Goal: Task Accomplishment & Management: Complete application form

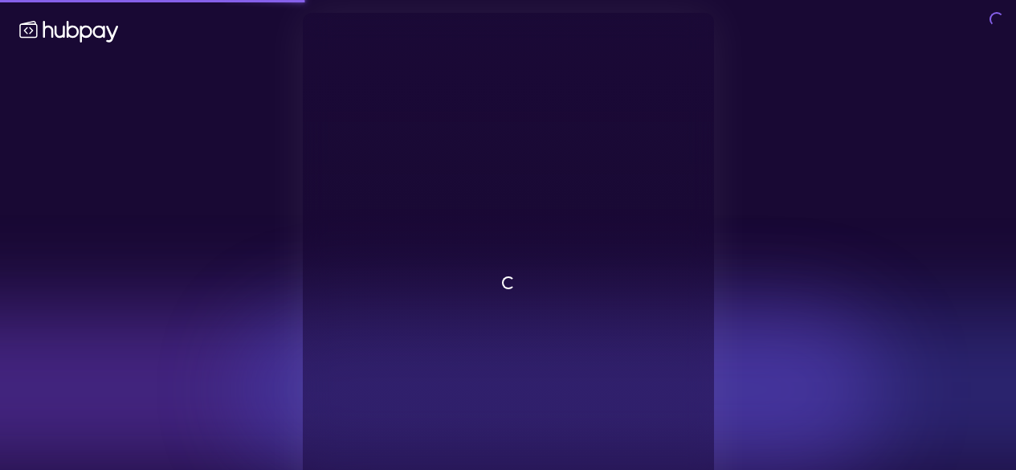
scroll to position [85, 0]
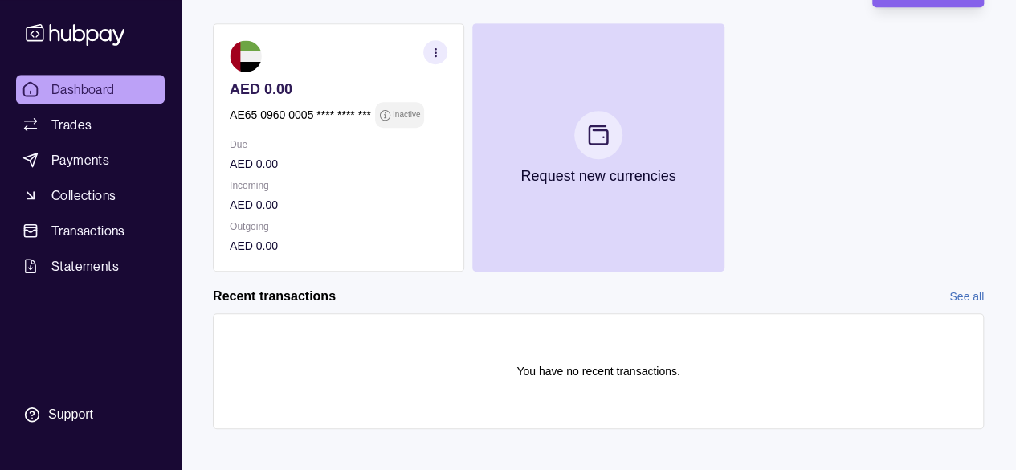
scroll to position [447, 0]
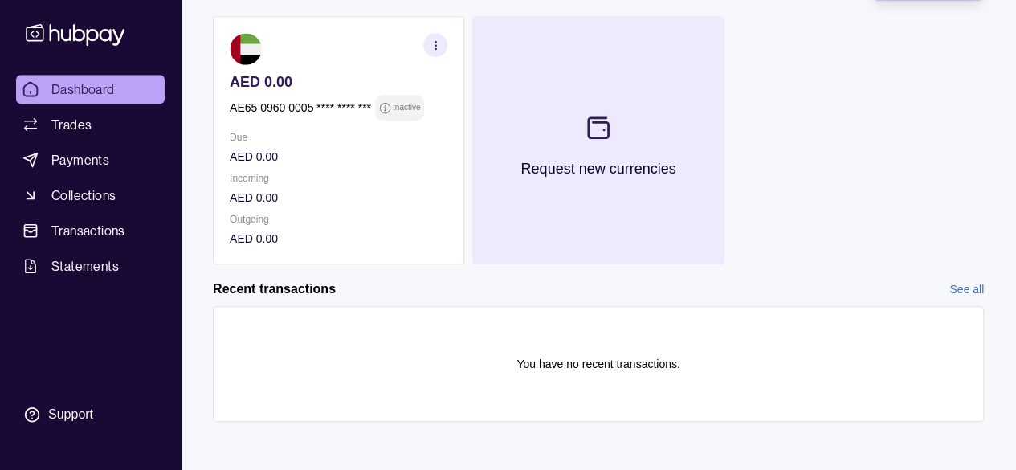
click at [608, 114] on icon at bounding box center [598, 127] width 27 height 27
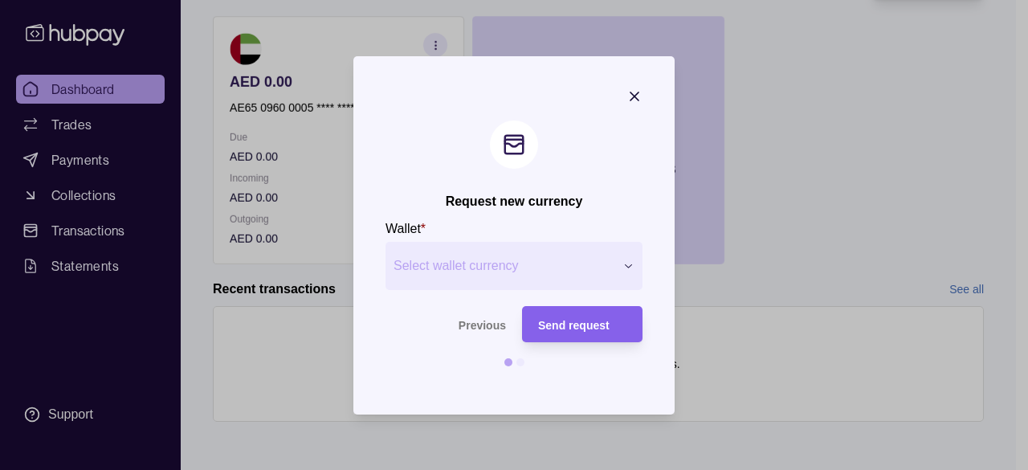
click at [574, 262] on span "Select wallet currency" at bounding box center [504, 265] width 221 height 19
click at [574, 320] on span "Send request" at bounding box center [573, 324] width 71 height 13
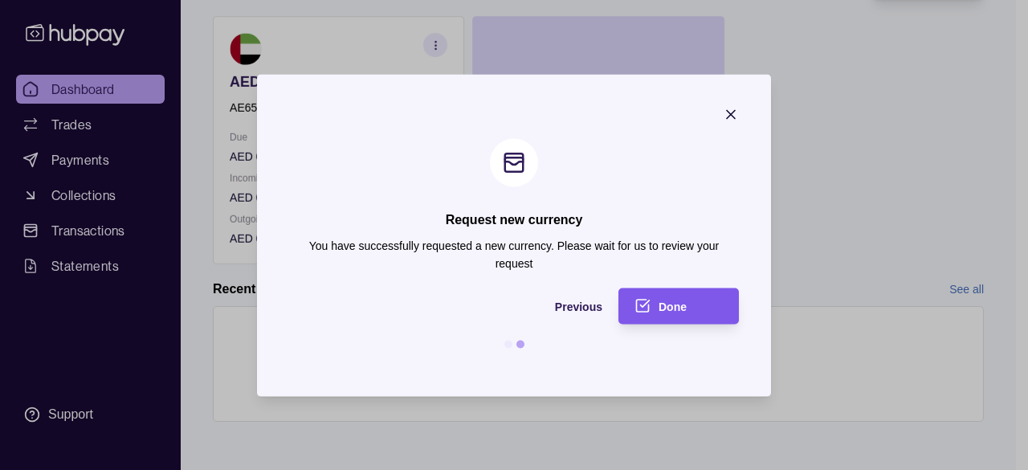
click at [666, 298] on div "Done" at bounding box center [691, 305] width 64 height 19
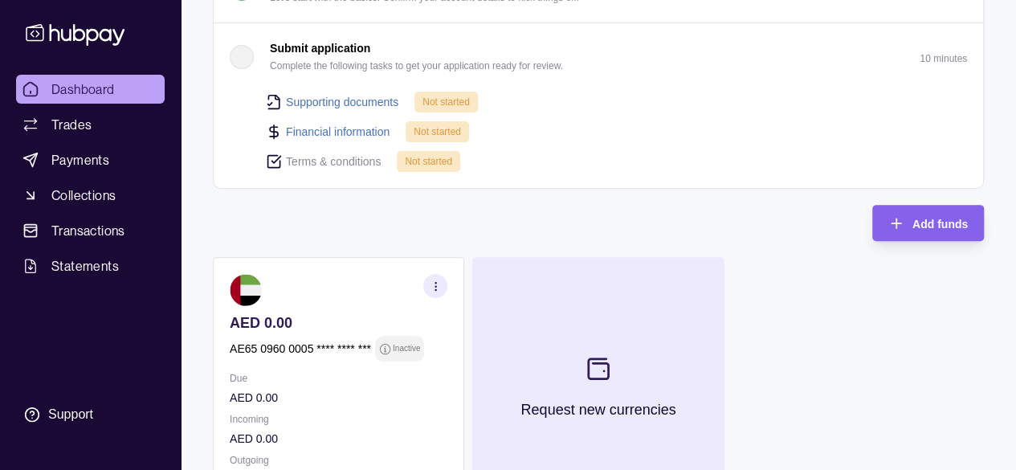
scroll to position [45, 0]
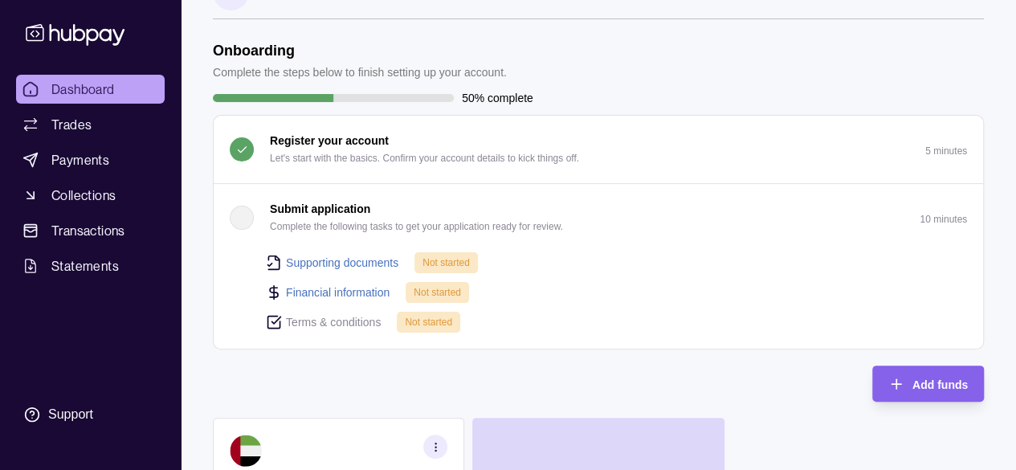
click at [237, 216] on div "button" at bounding box center [242, 218] width 24 height 24
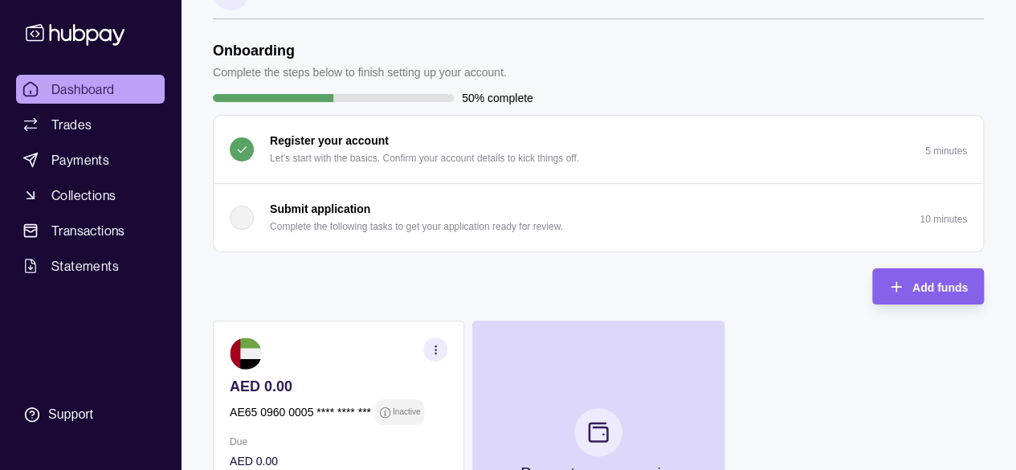
click at [278, 201] on p "Submit application" at bounding box center [320, 209] width 100 height 18
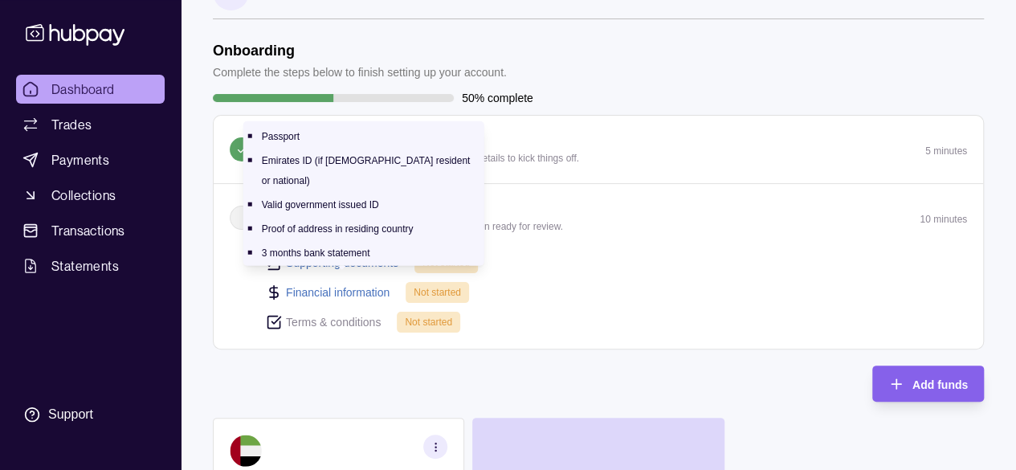
click at [321, 261] on link "Supporting documents" at bounding box center [342, 263] width 112 height 18
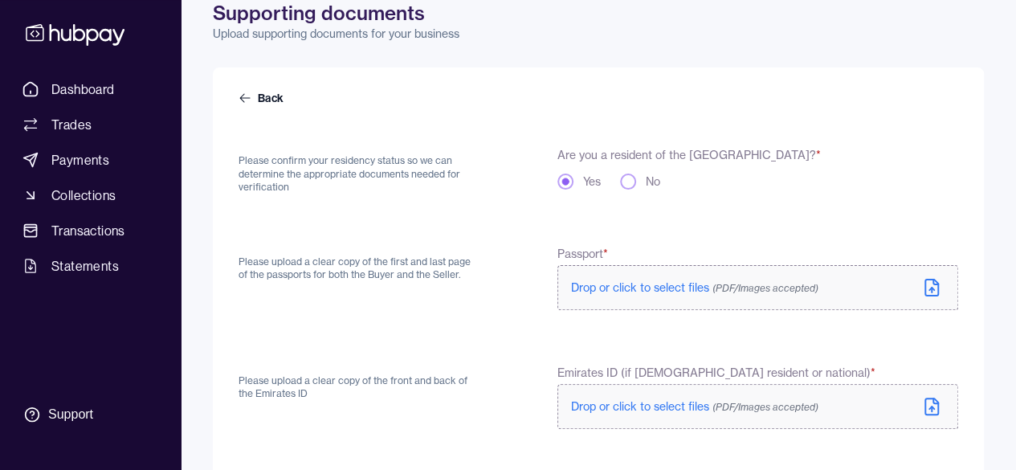
scroll to position [161, 0]
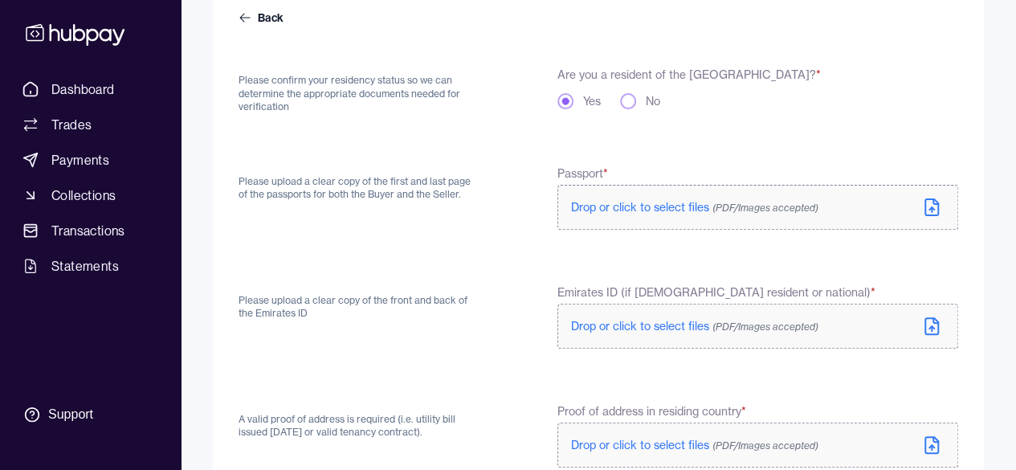
click at [673, 206] on span "Drop or click to select files (PDF/Images accepted)" at bounding box center [694, 207] width 247 height 14
click at [650, 325] on span "Drop or click to select files (PDF/Images accepted)" at bounding box center [694, 326] width 247 height 14
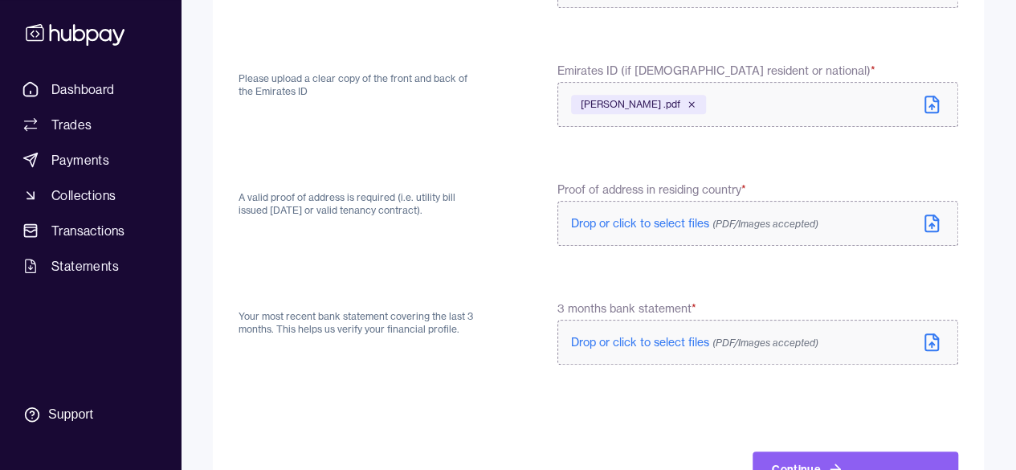
scroll to position [360, 0]
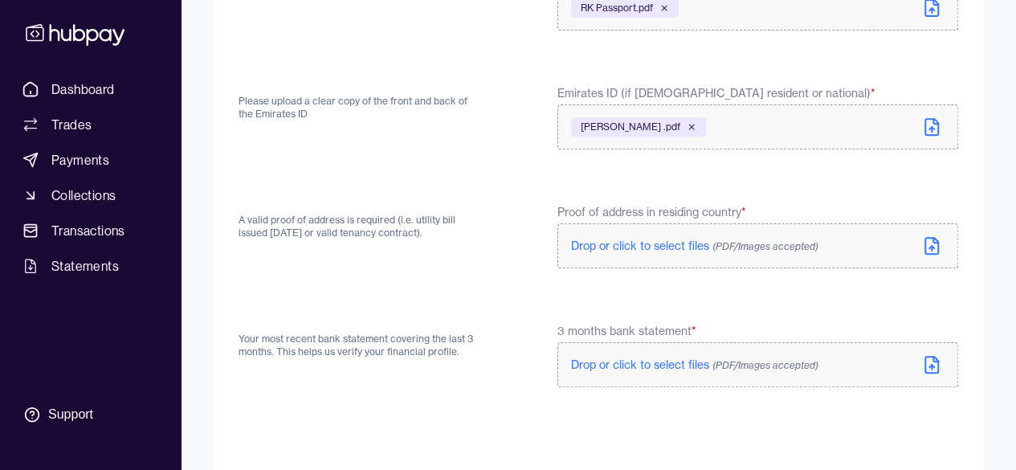
click at [635, 239] on span "Drop or click to select files (PDF/Images accepted)" at bounding box center [694, 246] width 247 height 14
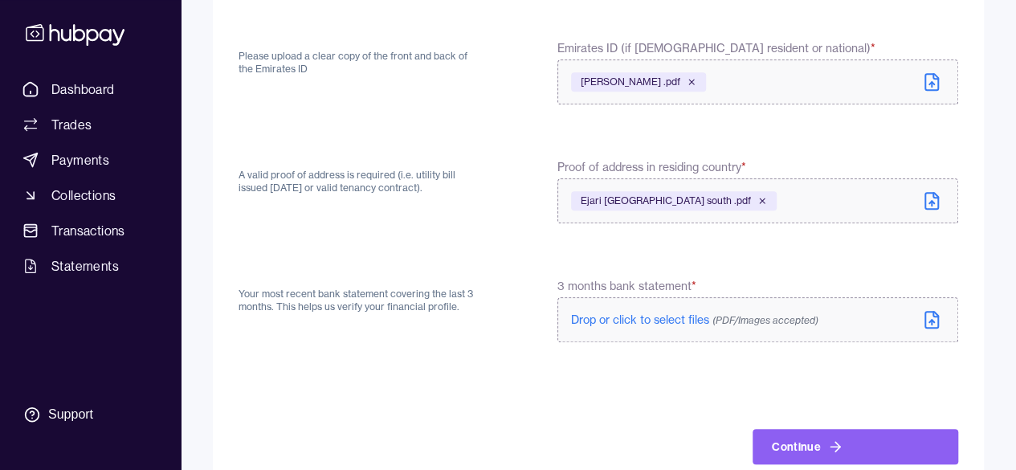
scroll to position [440, 0]
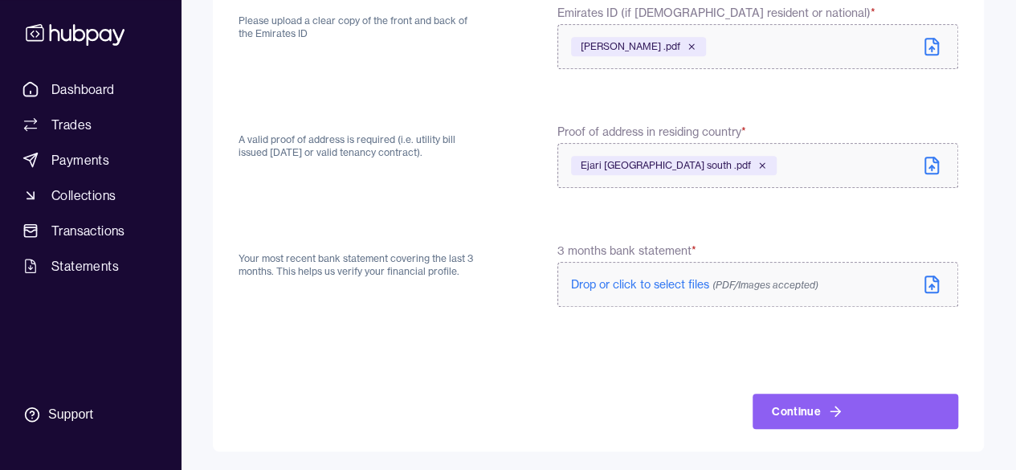
click at [918, 433] on div "Back Please confirm your residency status so we can determine the appropriate d…" at bounding box center [598, 80] width 771 height 744
click at [859, 408] on button "Continue" at bounding box center [856, 411] width 206 height 35
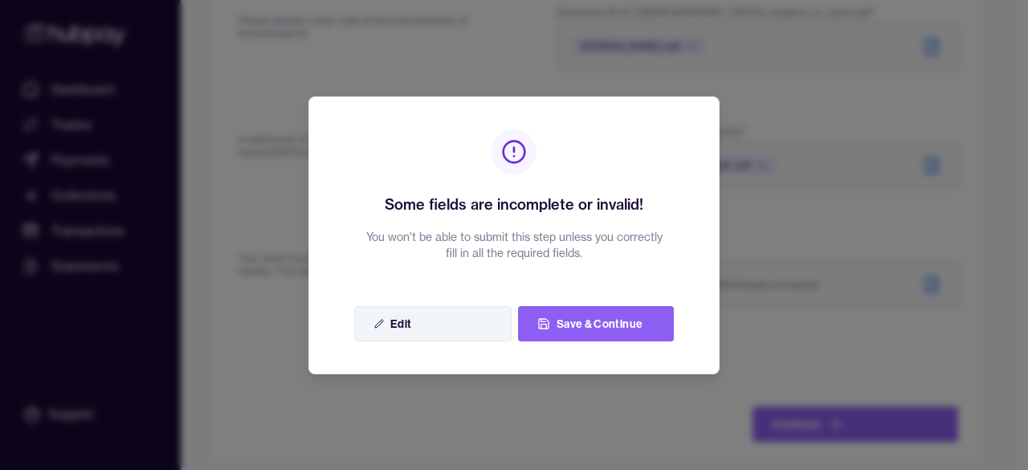
click at [508, 322] on button "Edit" at bounding box center [432, 323] width 157 height 35
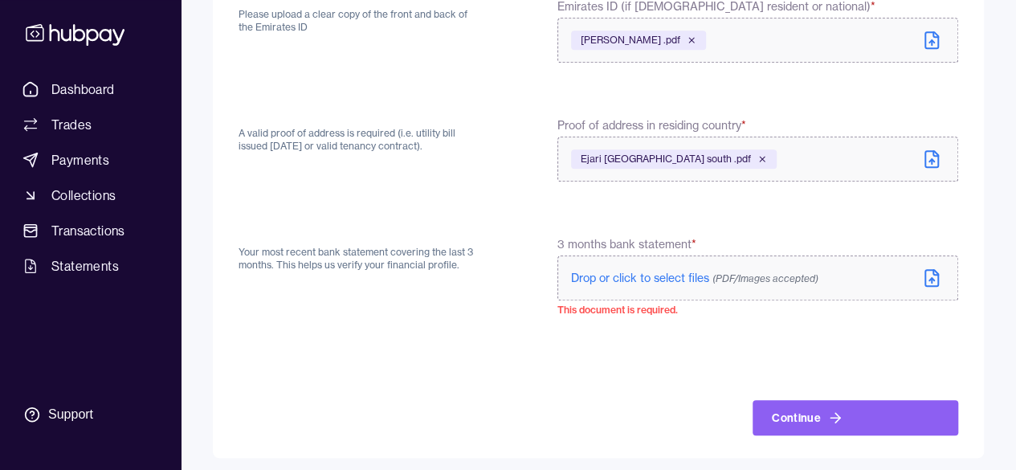
scroll to position [453, 0]
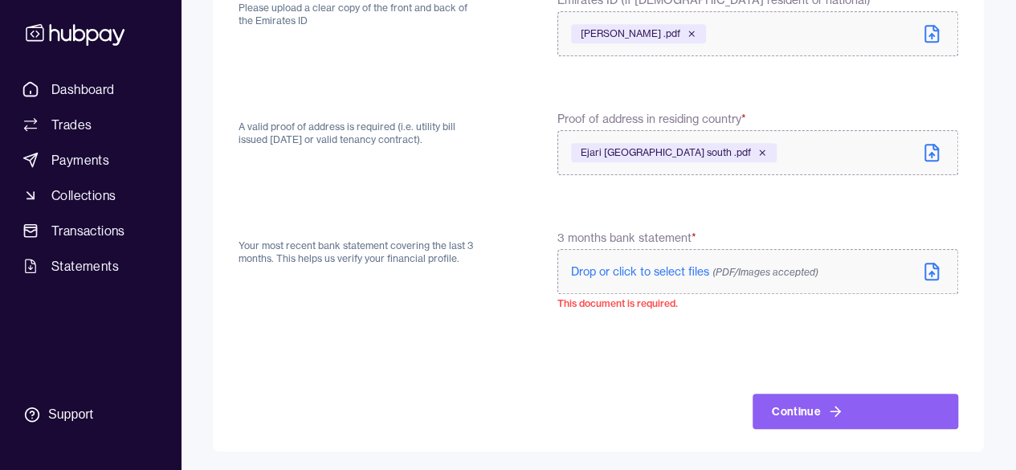
click at [670, 271] on span "Drop or click to select files (PDF/Images accepted)" at bounding box center [694, 271] width 247 height 14
click at [851, 410] on button "Continue" at bounding box center [856, 411] width 206 height 35
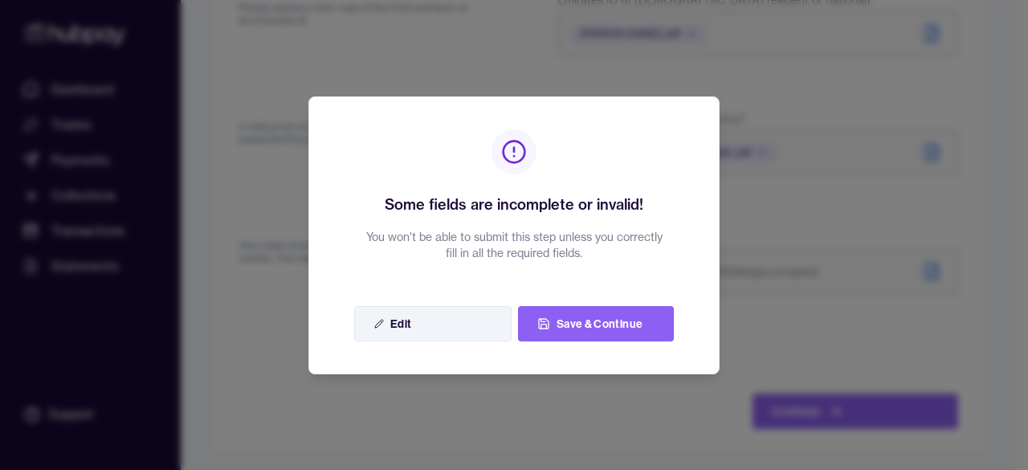
click at [457, 318] on button "Edit" at bounding box center [432, 323] width 157 height 35
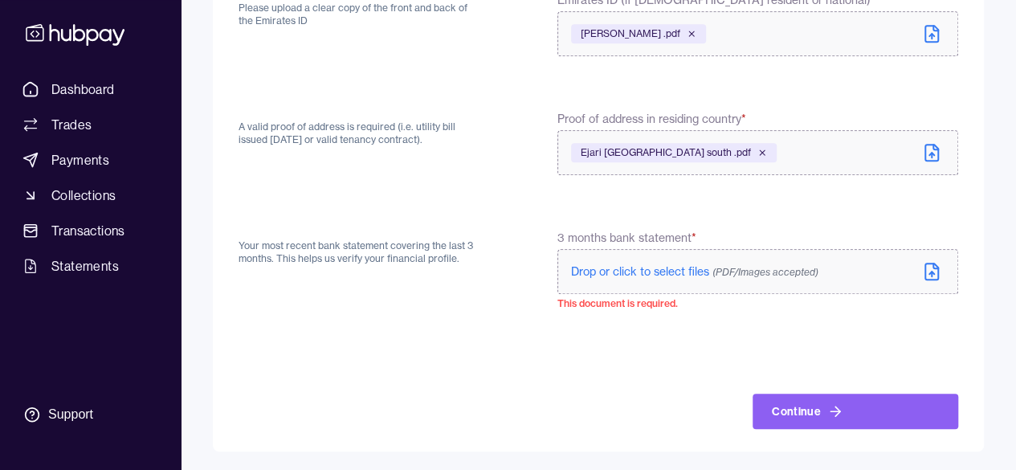
click at [630, 273] on span "Drop or click to select files (PDF/Images accepted)" at bounding box center [694, 271] width 247 height 14
click at [930, 271] on icon at bounding box center [931, 271] width 19 height 19
click at [933, 269] on icon at bounding box center [931, 271] width 19 height 19
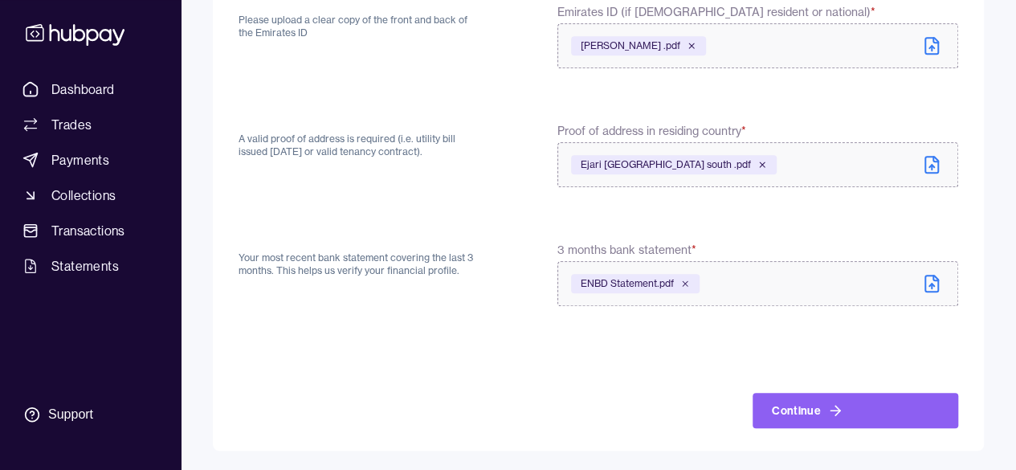
scroll to position [440, 0]
drag, startPoint x: 824, startPoint y: 410, endPoint x: 712, endPoint y: 325, distance: 140.4
click at [823, 406] on button "Continue" at bounding box center [856, 411] width 206 height 35
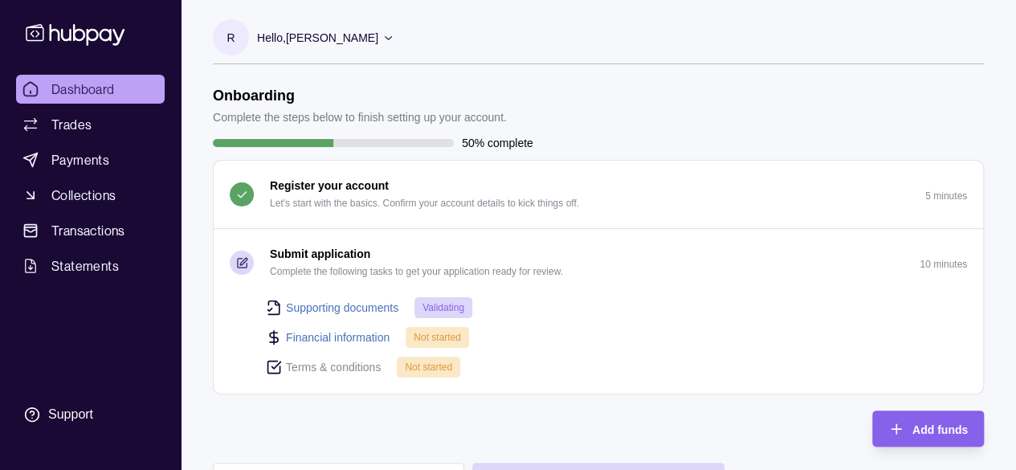
click at [333, 336] on link "Financial information" at bounding box center [338, 338] width 104 height 18
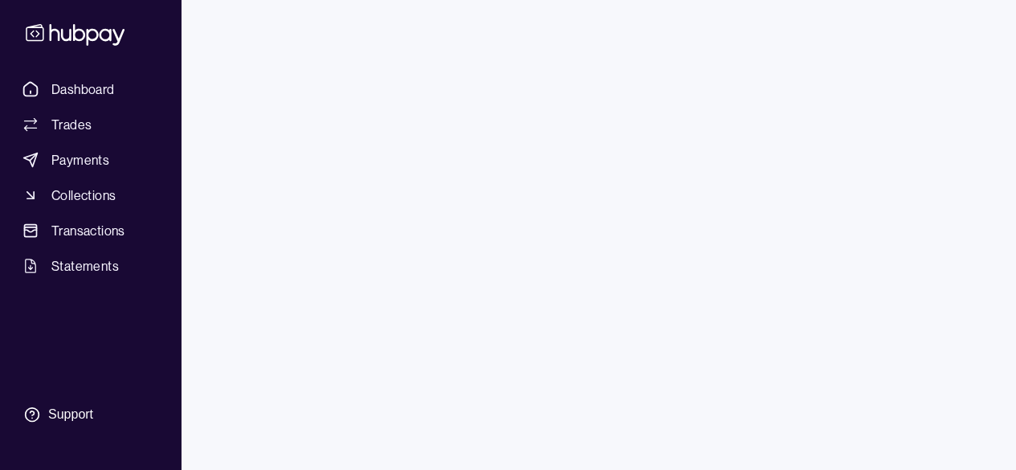
select select "*****"
type input "*"
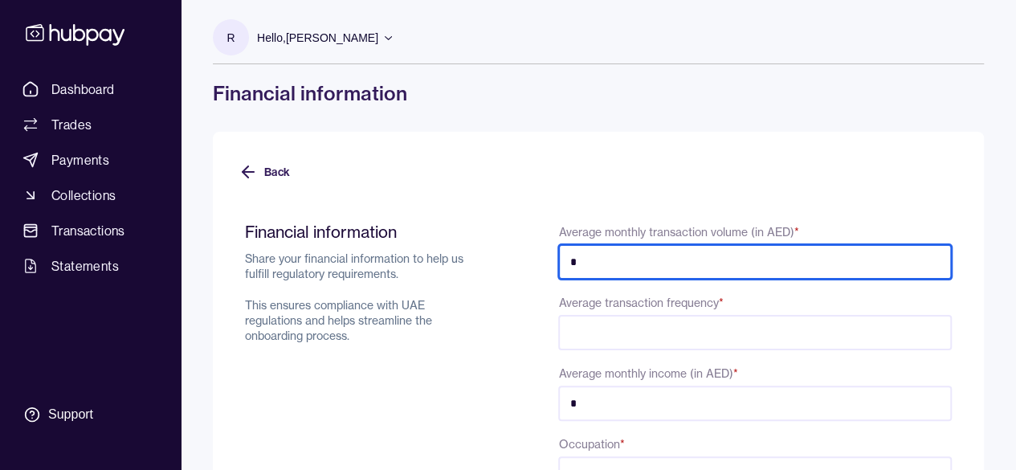
drag, startPoint x: 615, startPoint y: 258, endPoint x: 551, endPoint y: 249, distance: 64.9
click at [551, 249] on div "**********" at bounding box center [598, 416] width 707 height 389
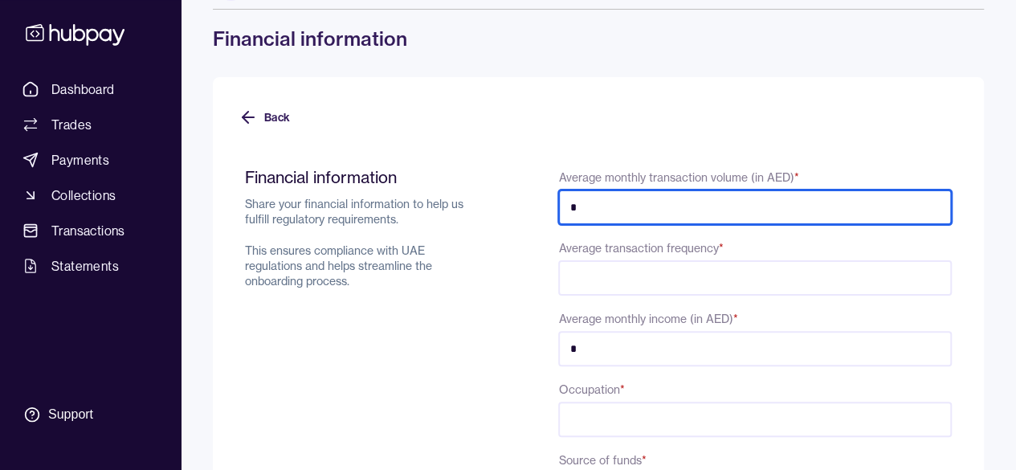
scroll to position [80, 0]
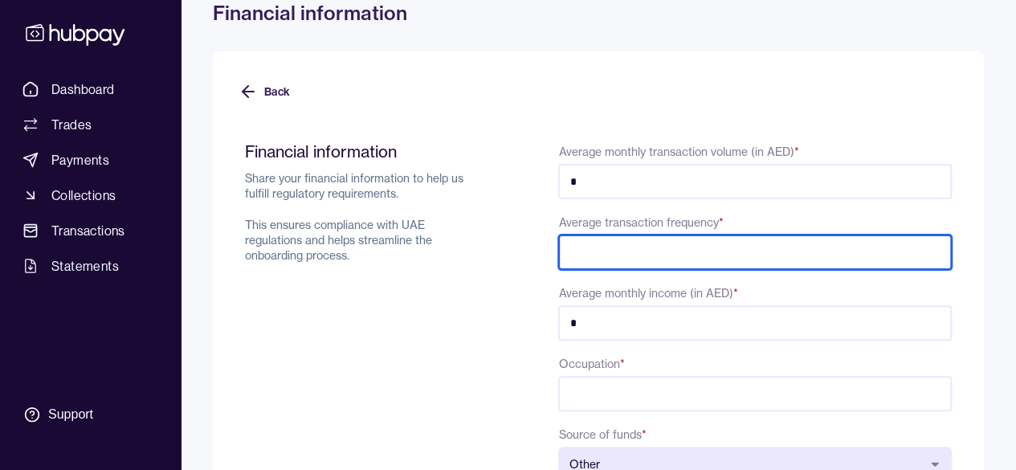
click at [610, 258] on input "Average transaction frequency *" at bounding box center [755, 252] width 394 height 35
type input "*"
click at [935, 248] on input "*" at bounding box center [755, 252] width 394 height 35
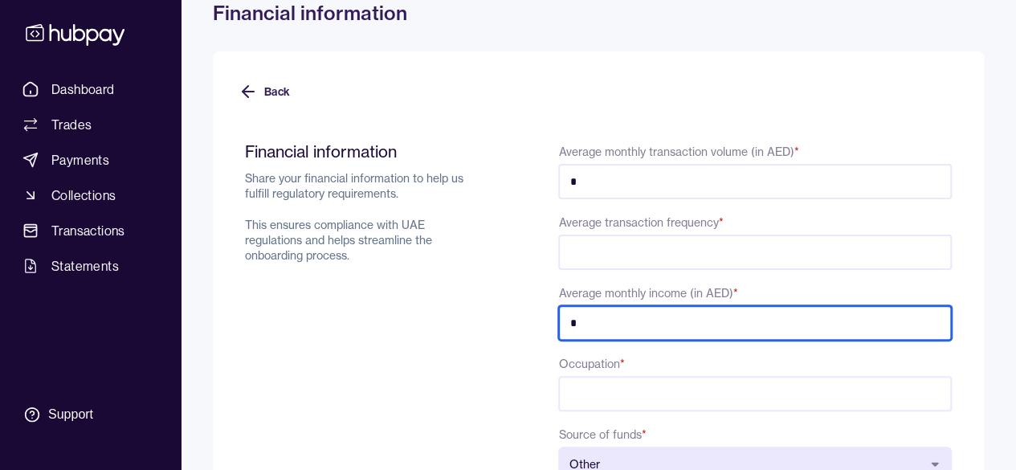
drag, startPoint x: 693, startPoint y: 310, endPoint x: 574, endPoint y: 299, distance: 120.2
click at [574, 299] on div "Average monthly income (in AED) * *" at bounding box center [755, 312] width 394 height 58
type input "******"
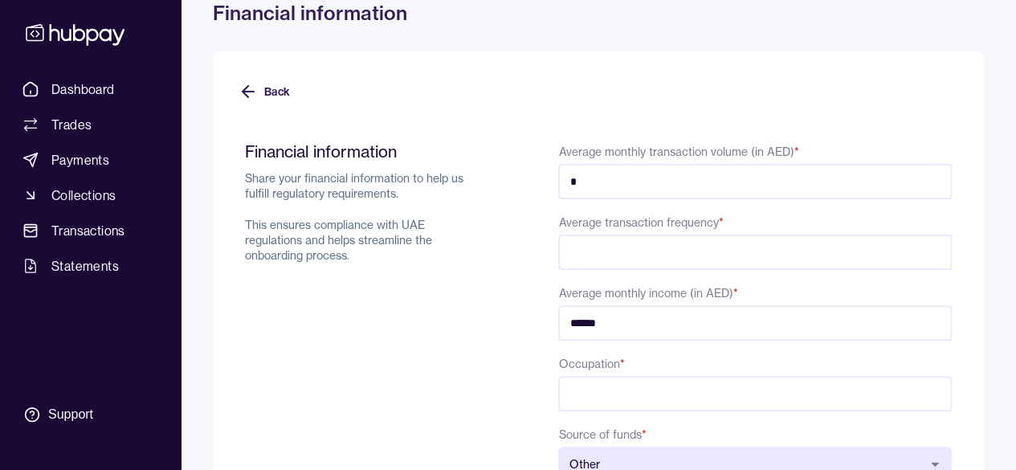
click at [583, 407] on input "Occupation *" at bounding box center [755, 393] width 394 height 35
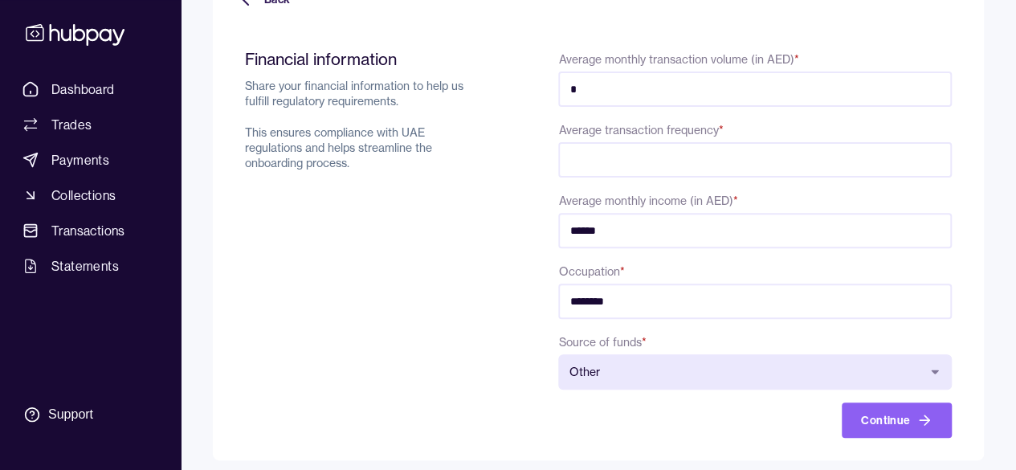
scroll to position [182, 0]
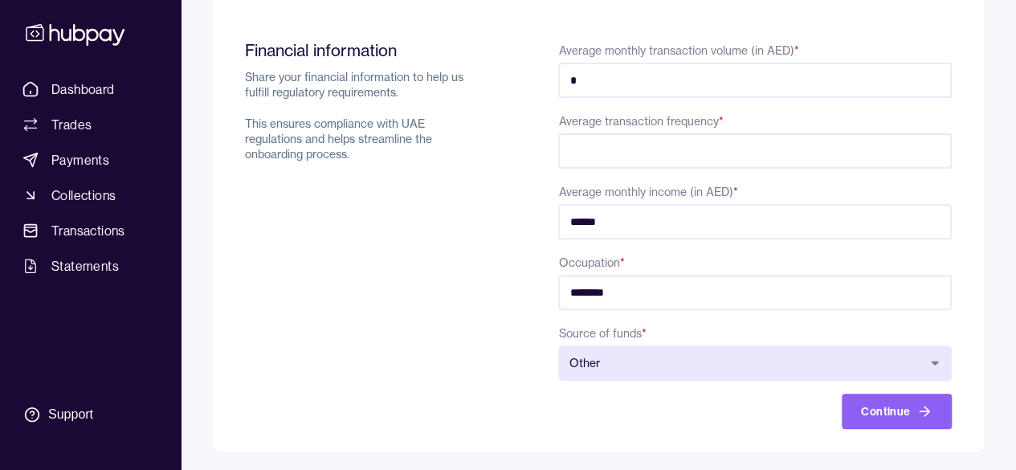
type input "********"
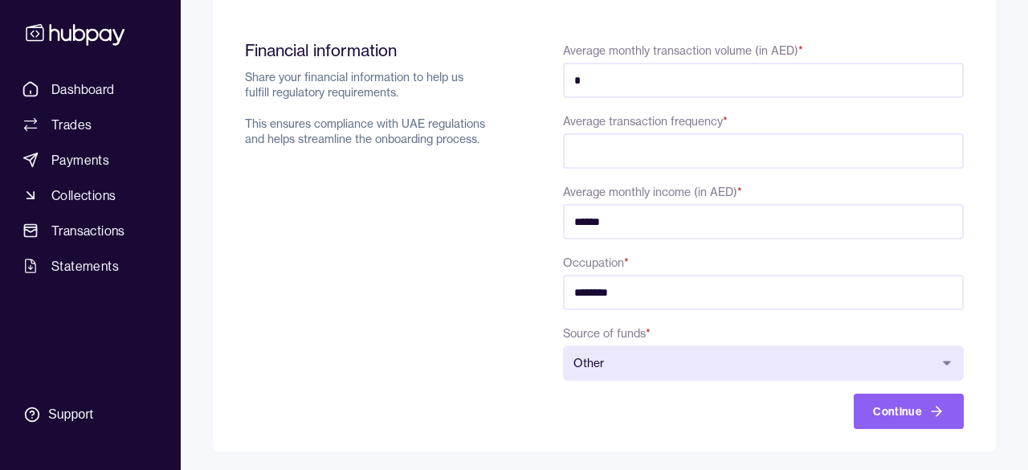
click at [631, 373] on body "**********" at bounding box center [514, 144] width 1028 height 652
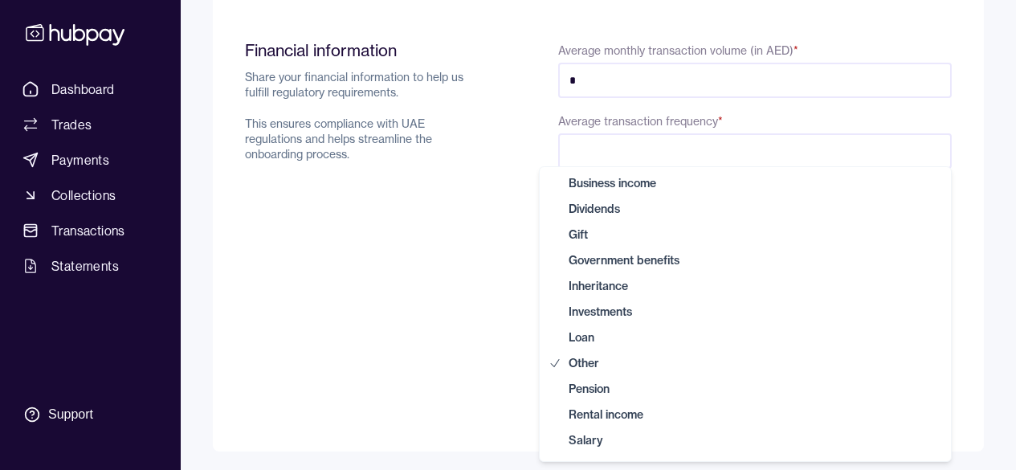
select select "******"
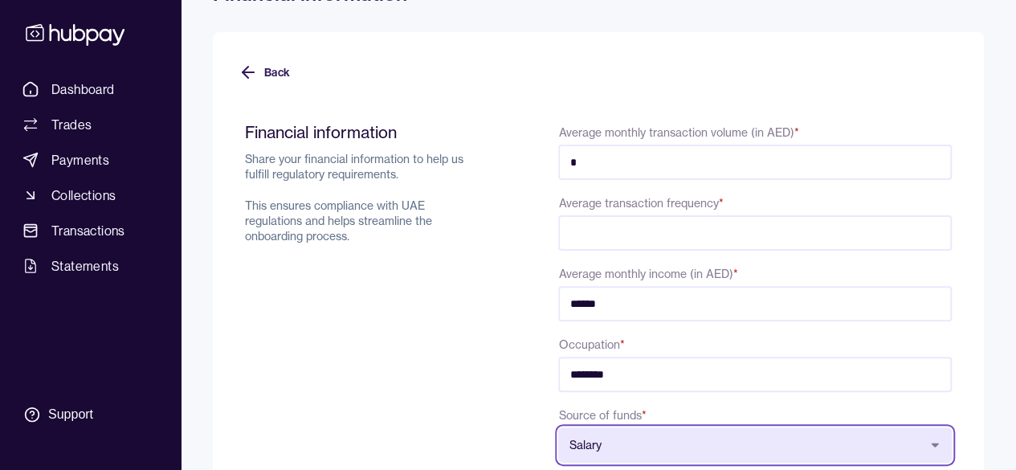
scroll to position [21, 0]
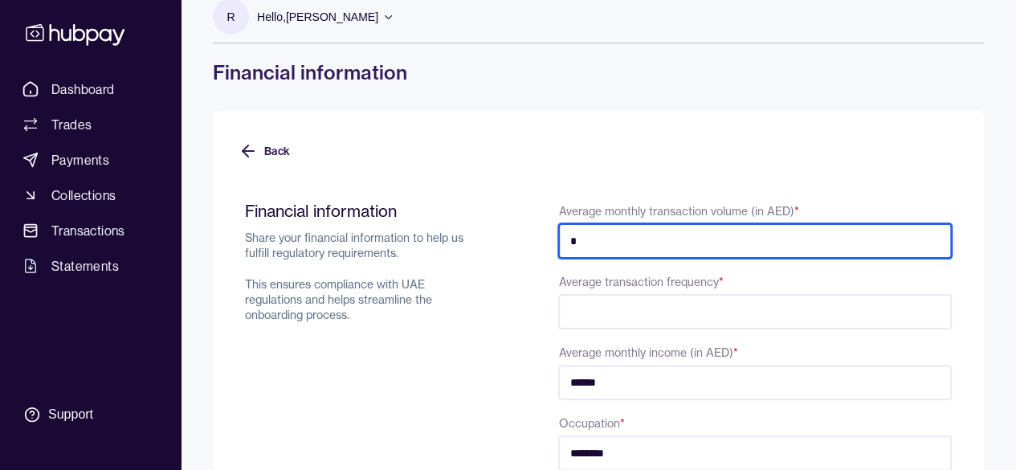
click at [609, 245] on input "*" at bounding box center [755, 240] width 394 height 35
drag, startPoint x: 620, startPoint y: 237, endPoint x: 520, endPoint y: 230, distance: 100.7
click at [520, 230] on div "**********" at bounding box center [598, 395] width 707 height 389
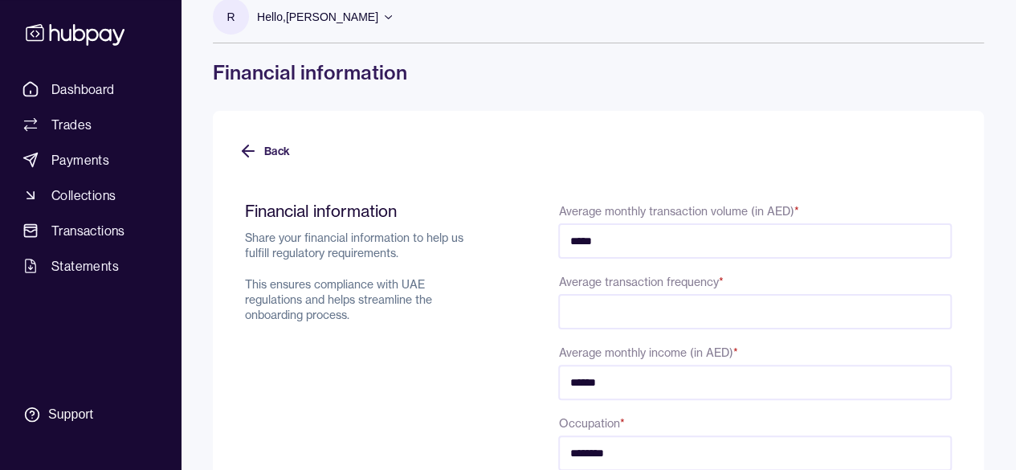
click at [501, 239] on div "**********" at bounding box center [598, 395] width 707 height 389
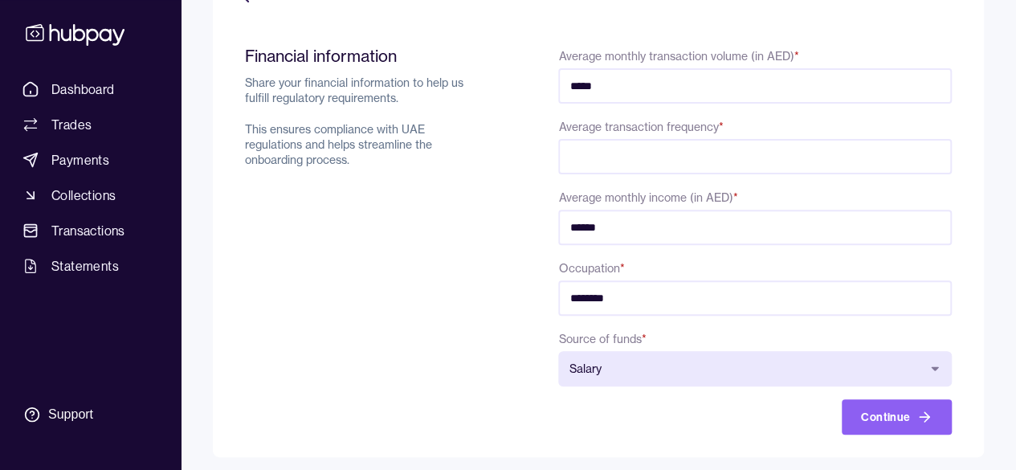
scroll to position [182, 0]
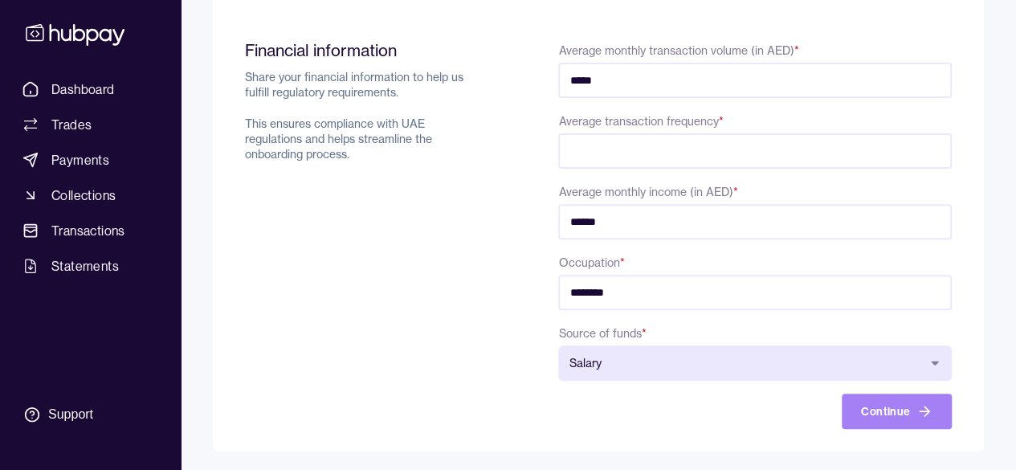
click at [914, 417] on button "Continue" at bounding box center [897, 411] width 110 height 35
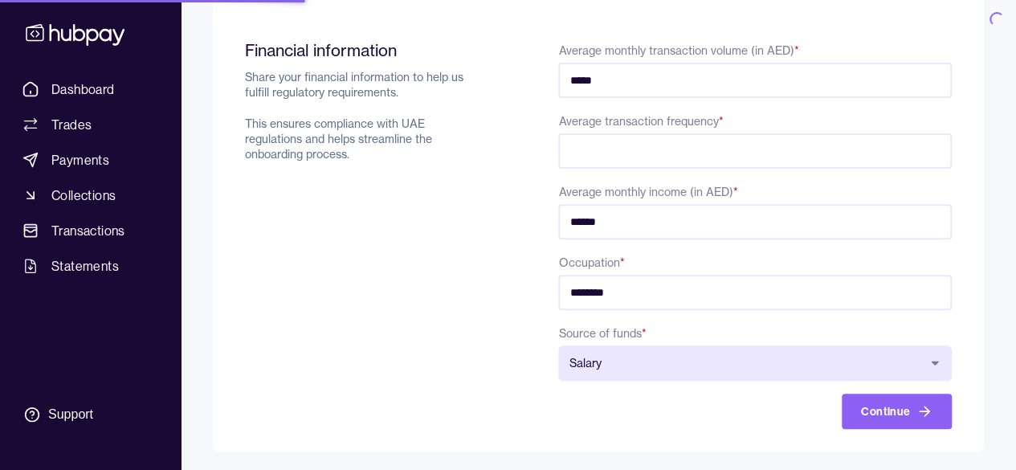
type input "****"
type input "*****"
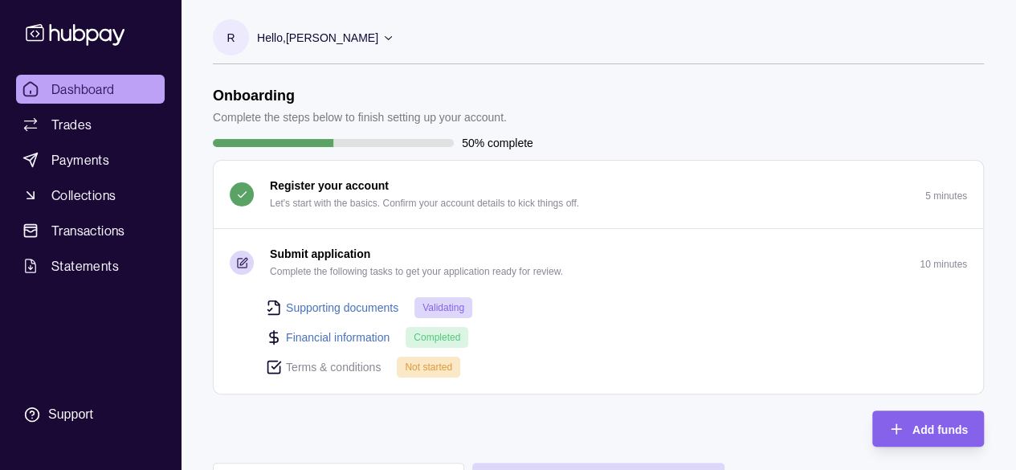
click at [282, 366] on section "Terms & conditions" at bounding box center [323, 367] width 115 height 18
click at [339, 367] on p "Terms & conditions" at bounding box center [333, 367] width 95 height 18
click at [437, 365] on span "Not started" at bounding box center [428, 366] width 47 height 11
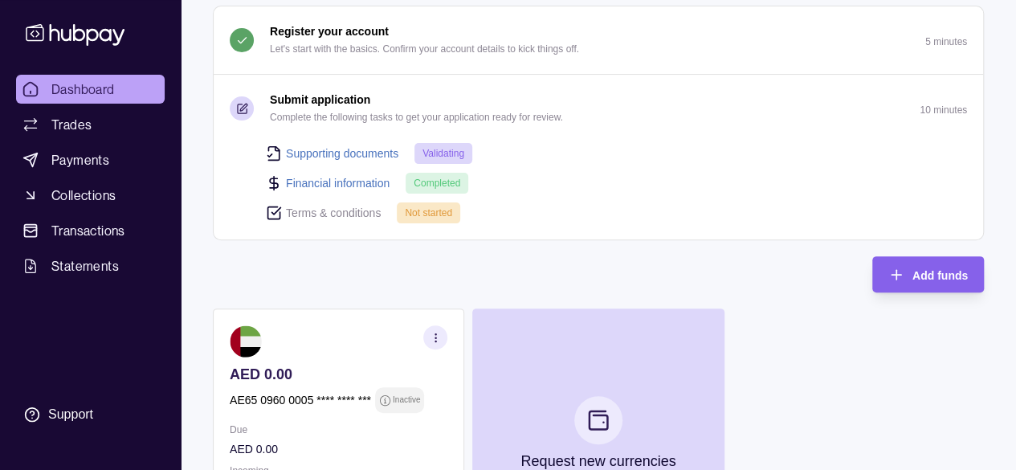
scroll to position [161, 0]
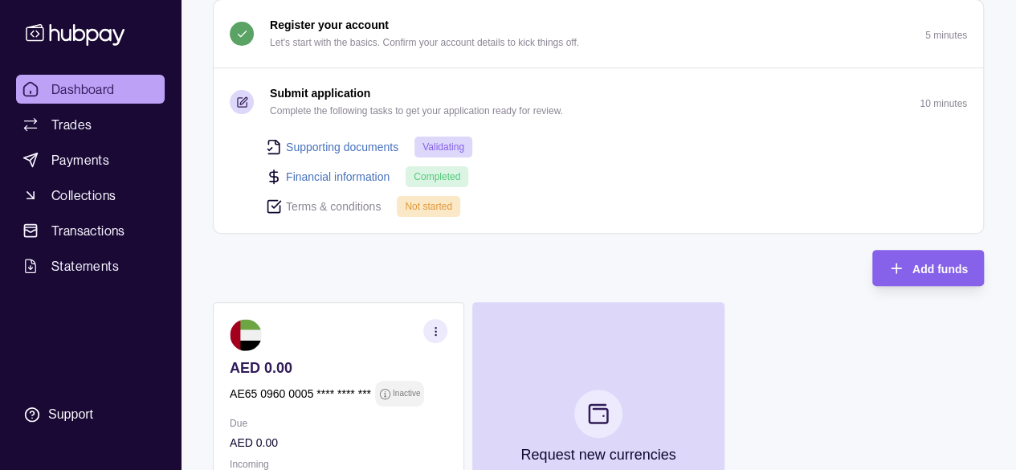
click at [448, 122] on button "Submit application Complete the following tasks to get your application ready f…" at bounding box center [598, 101] width 769 height 67
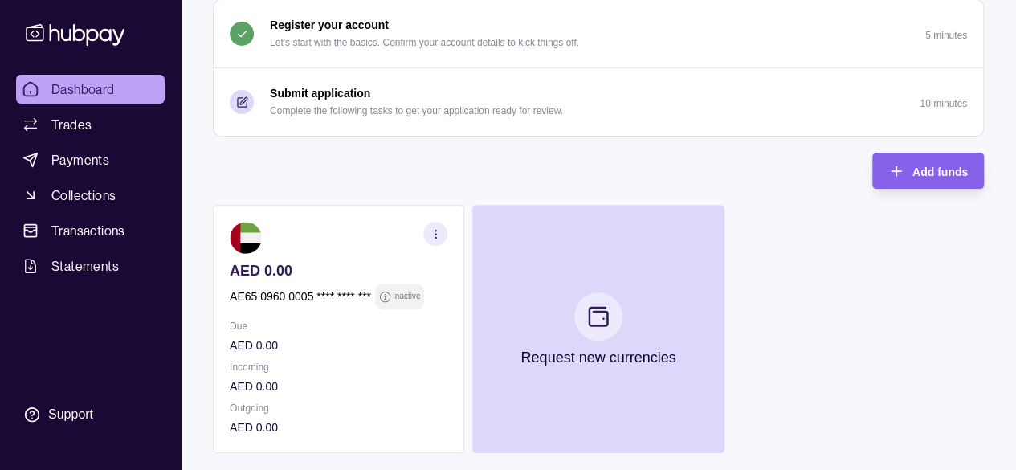
click at [448, 111] on p "Complete the following tasks to get your application ready for review." at bounding box center [416, 111] width 293 height 18
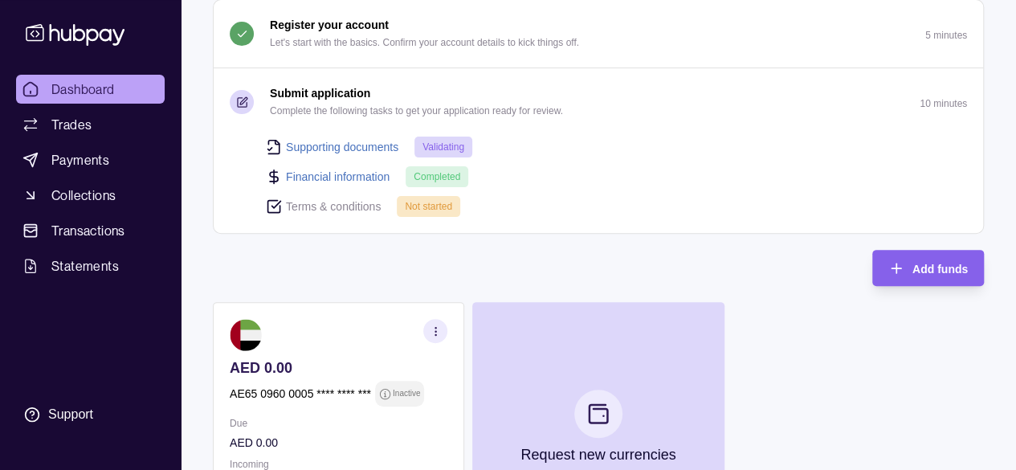
click at [427, 201] on span "Not started" at bounding box center [428, 206] width 47 height 11
click at [345, 202] on p "Terms & conditions" at bounding box center [333, 207] width 95 height 18
click at [325, 174] on link "Financial information" at bounding box center [338, 177] width 104 height 18
select select "******"
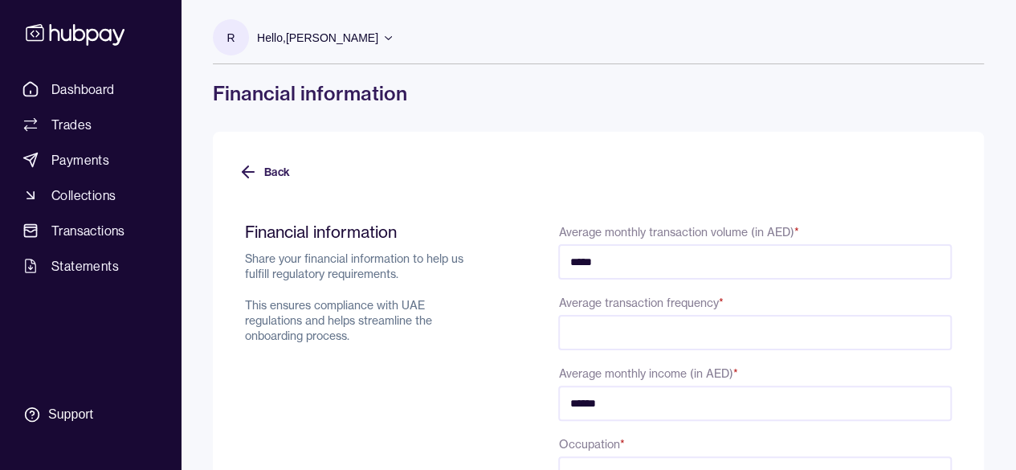
scroll to position [182, 0]
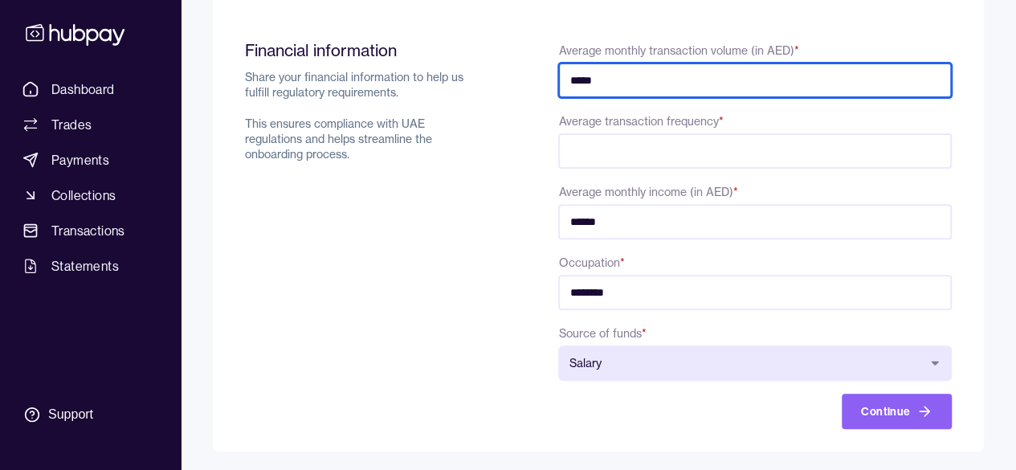
drag, startPoint x: 628, startPoint y: 83, endPoint x: 538, endPoint y: 79, distance: 90.1
click at [538, 80] on div "**********" at bounding box center [598, 234] width 707 height 389
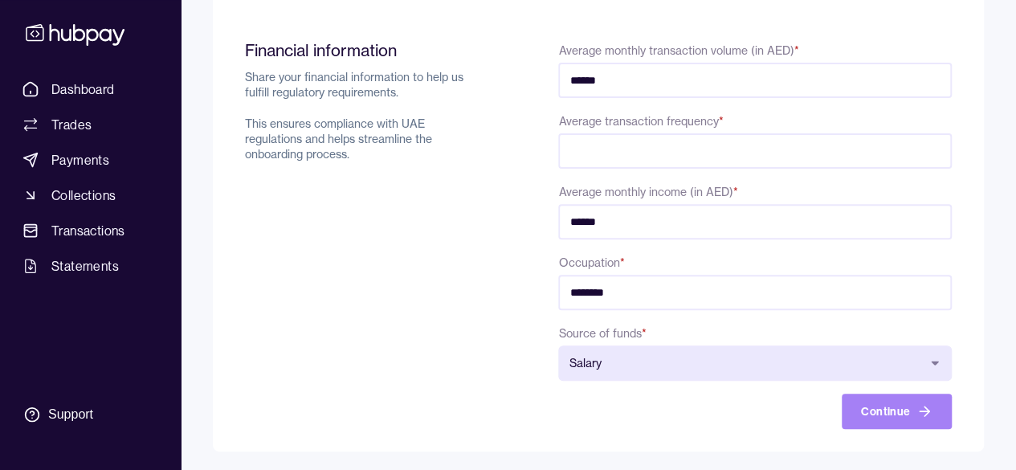
click at [922, 421] on button "Continue" at bounding box center [897, 411] width 110 height 35
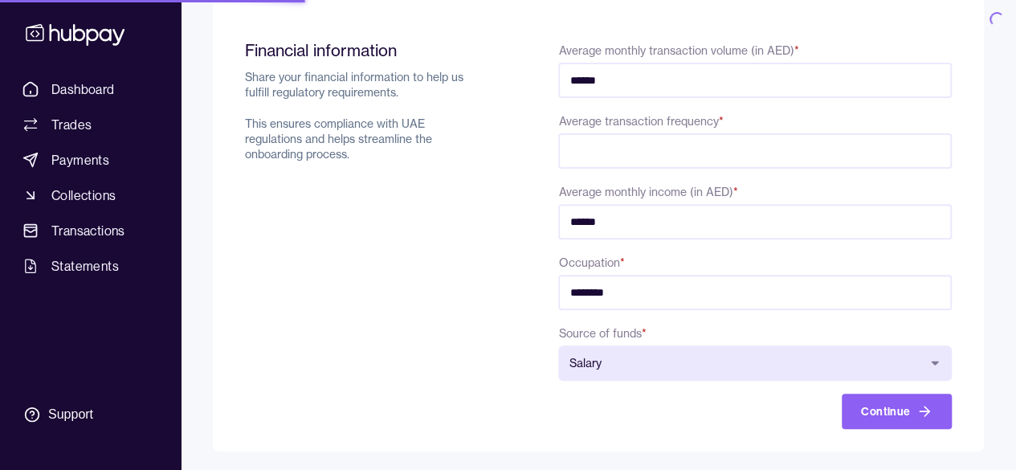
type input "*****"
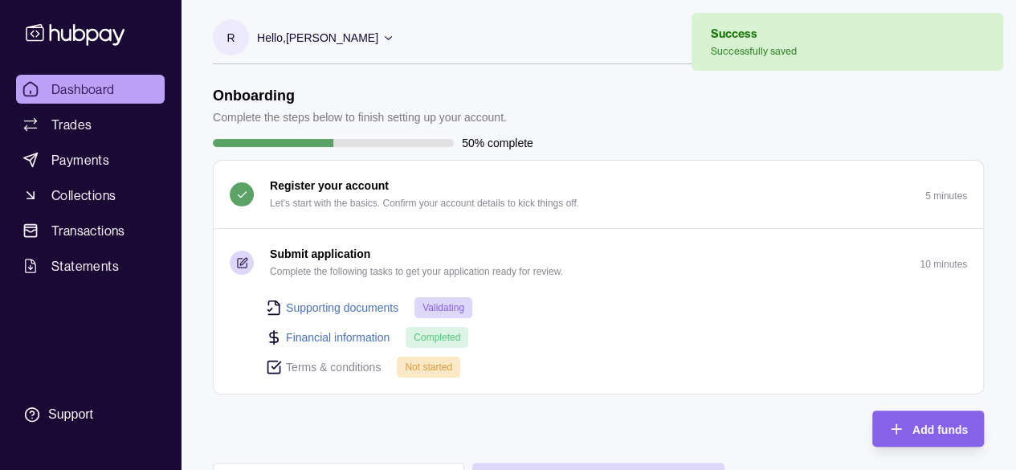
click at [410, 371] on p "Not started" at bounding box center [428, 367] width 47 height 18
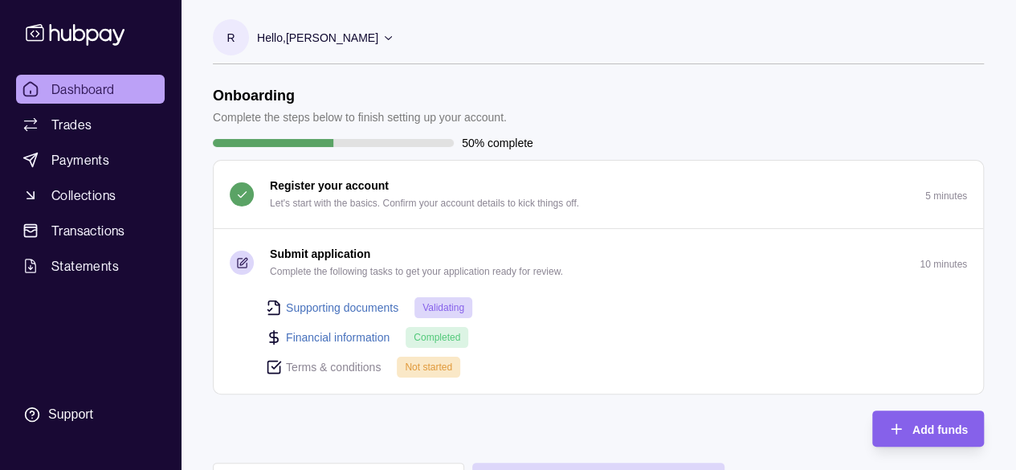
click at [305, 365] on p "Terms & conditions" at bounding box center [333, 367] width 95 height 18
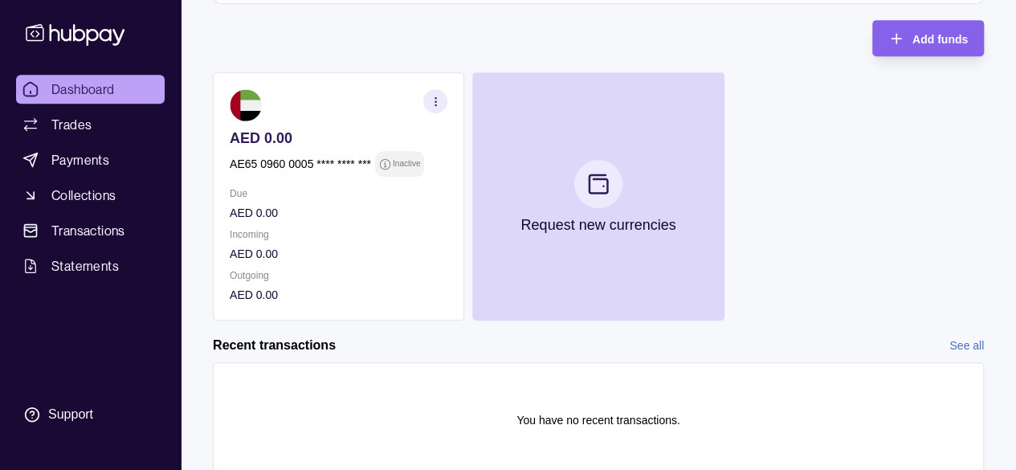
scroll to position [366, 0]
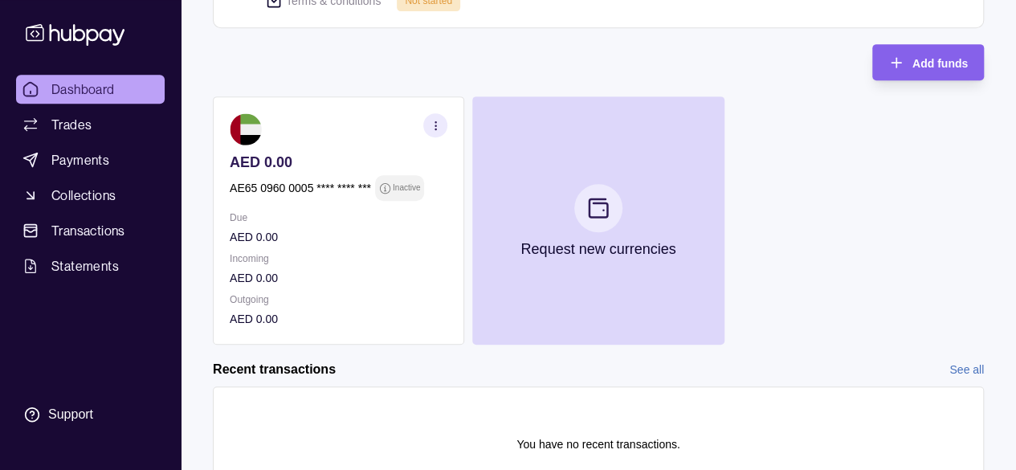
click at [444, 122] on section "button" at bounding box center [435, 125] width 24 height 24
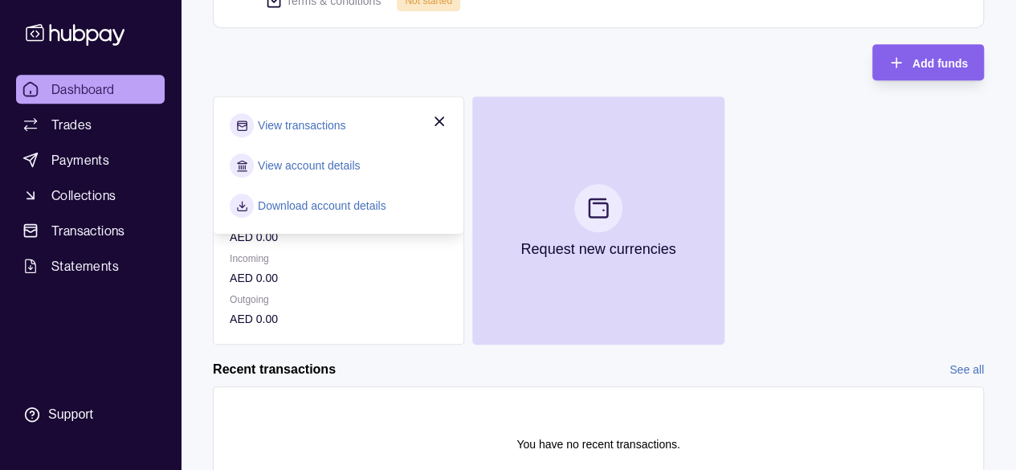
click at [445, 118] on icon "button" at bounding box center [439, 121] width 16 height 16
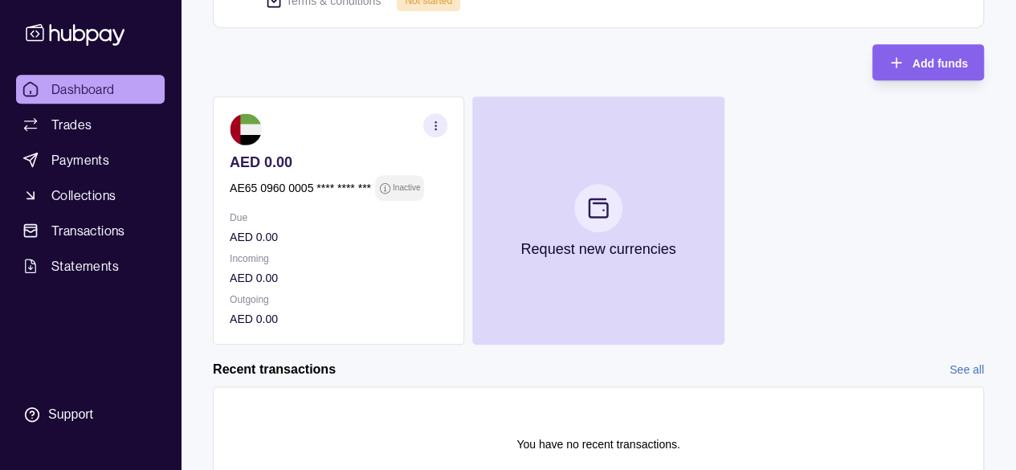
click at [401, 172] on div "AED 0.00 AE65 0960 0005 **** **** *** Inactive" at bounding box center [339, 176] width 218 height 47
click at [394, 182] on p "Inactive" at bounding box center [406, 188] width 27 height 18
click at [443, 116] on section "button" at bounding box center [435, 125] width 24 height 24
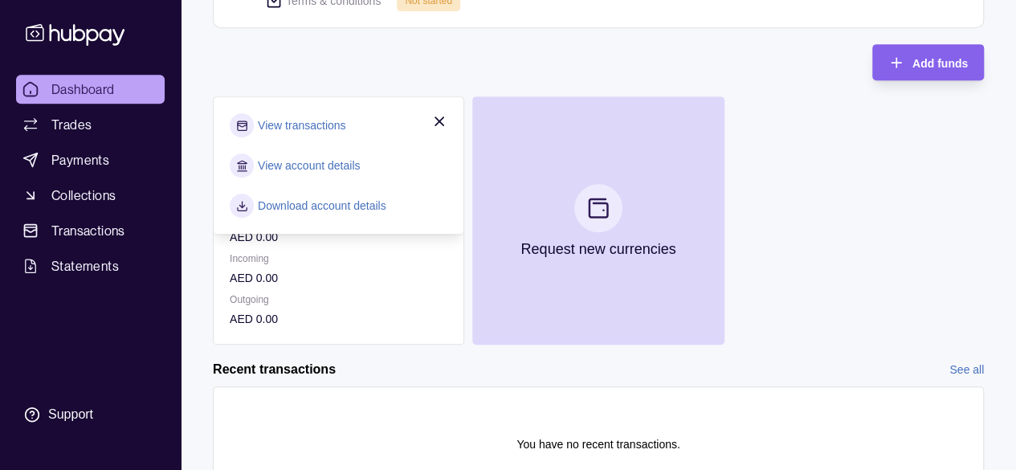
click at [310, 120] on link "View transactions" at bounding box center [302, 125] width 88 height 18
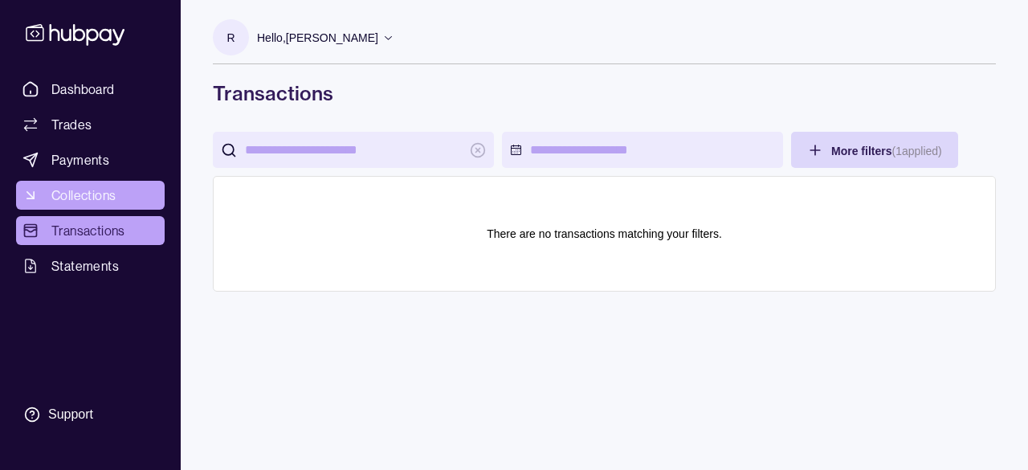
click at [64, 181] on link "Collections" at bounding box center [90, 195] width 149 height 29
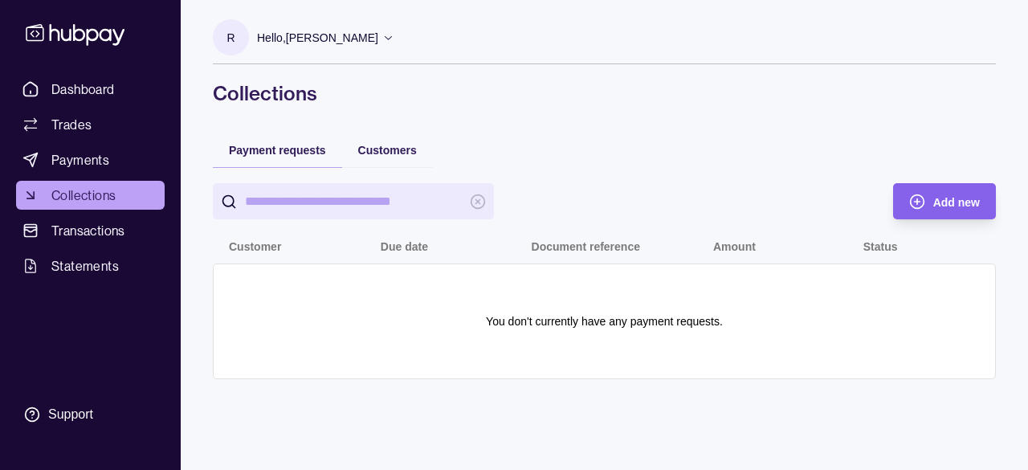
click at [69, 163] on span "Payments" at bounding box center [80, 159] width 58 height 19
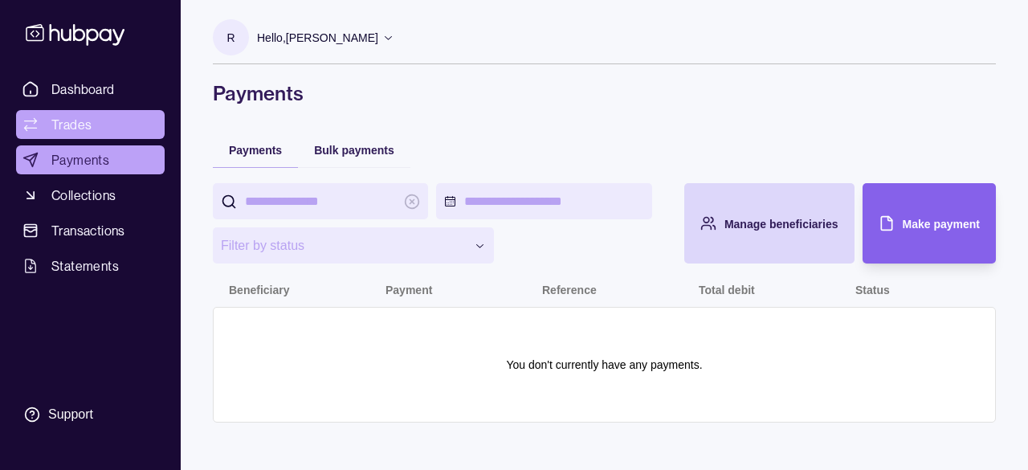
click at [101, 128] on link "Trades" at bounding box center [90, 124] width 149 height 29
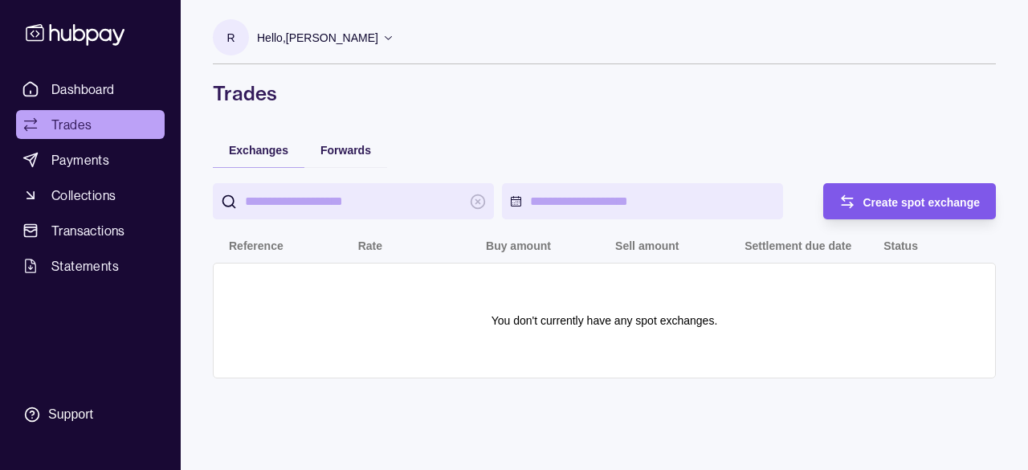
click at [865, 190] on div "Create spot exchange" at bounding box center [897, 201] width 165 height 36
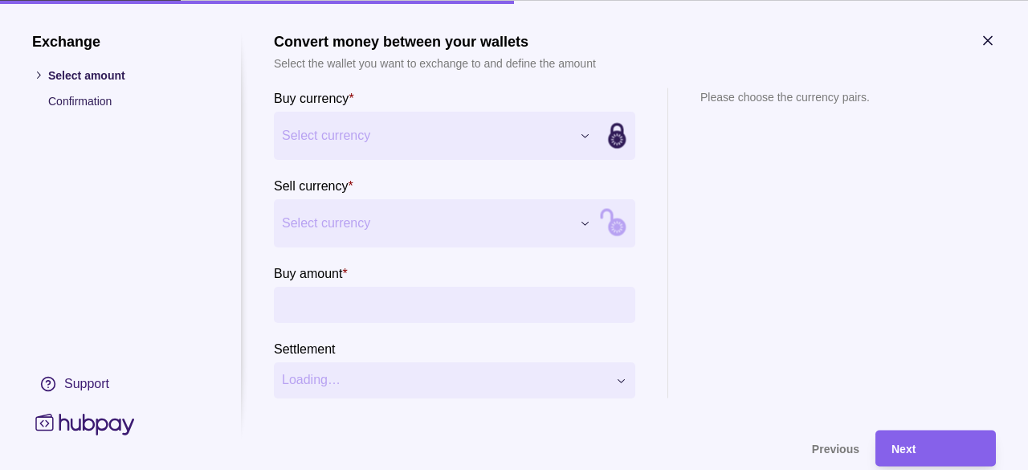
click at [594, 469] on div "Exchange Select amount Confirmation Support Convert money between your wallets …" at bounding box center [514, 470] width 1028 height 0
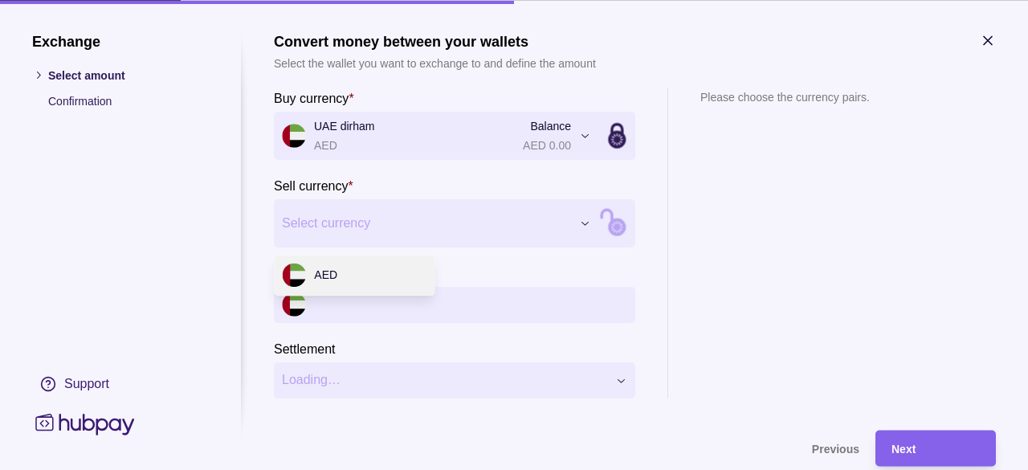
click at [578, 469] on div "Exchange Select amount Confirmation Support Convert money between your wallets …" at bounding box center [514, 470] width 1028 height 0
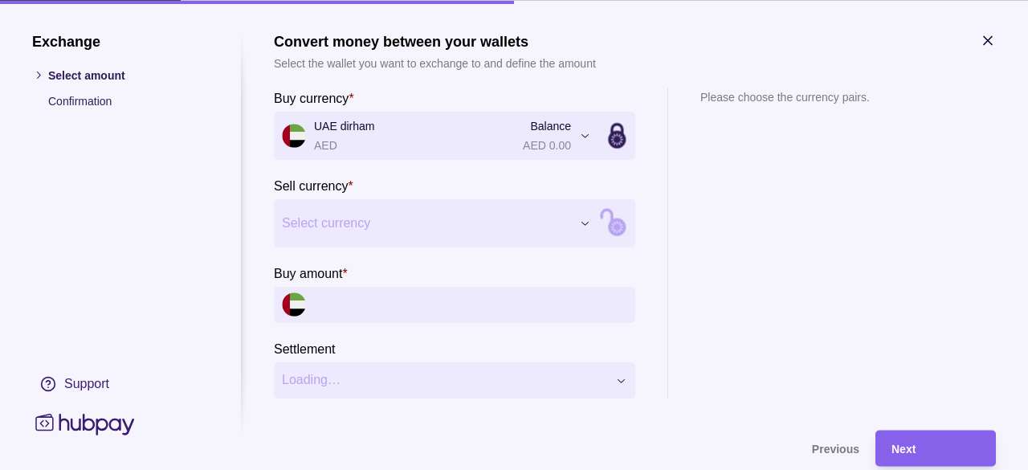
click at [667, 469] on div "Exchange Select amount Confirmation Support Convert money between your wallets …" at bounding box center [514, 470] width 1028 height 0
click at [620, 140] on icon at bounding box center [617, 139] width 18 height 18
click at [624, 135] on icon at bounding box center [617, 139] width 18 height 18
click at [580, 469] on div "Exchange Select amount Confirmation Support Convert money between your wallets …" at bounding box center [514, 470] width 1028 height 0
click at [353, 469] on div "Exchange Select amount Confirmation Support Convert money between your wallets …" at bounding box center [514, 470] width 1028 height 0
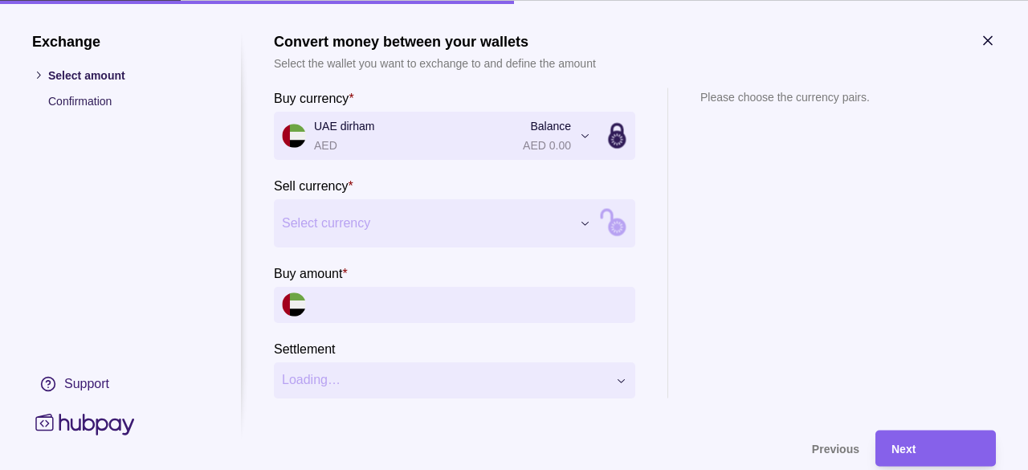
click at [986, 40] on icon "button" at bounding box center [988, 40] width 16 height 16
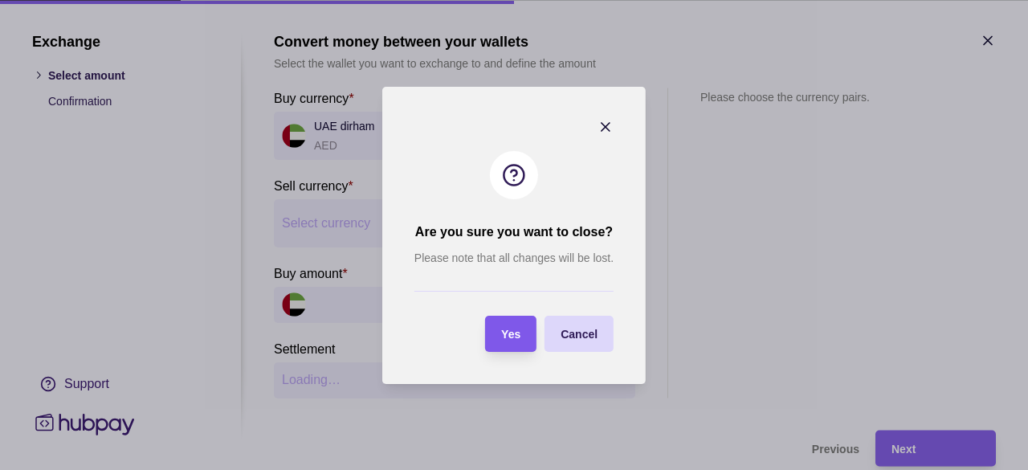
click at [508, 337] on span "Yes" at bounding box center [510, 334] width 19 height 13
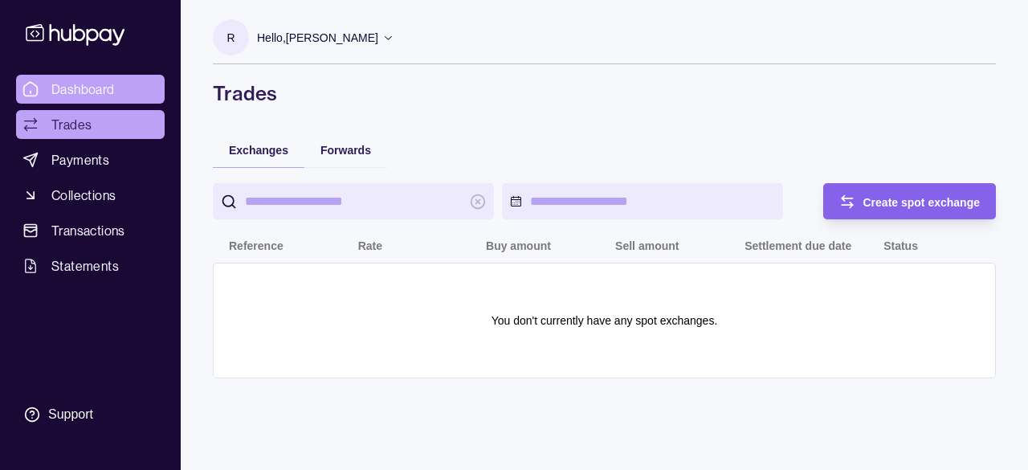
click at [104, 92] on span "Dashboard" at bounding box center [82, 89] width 63 height 19
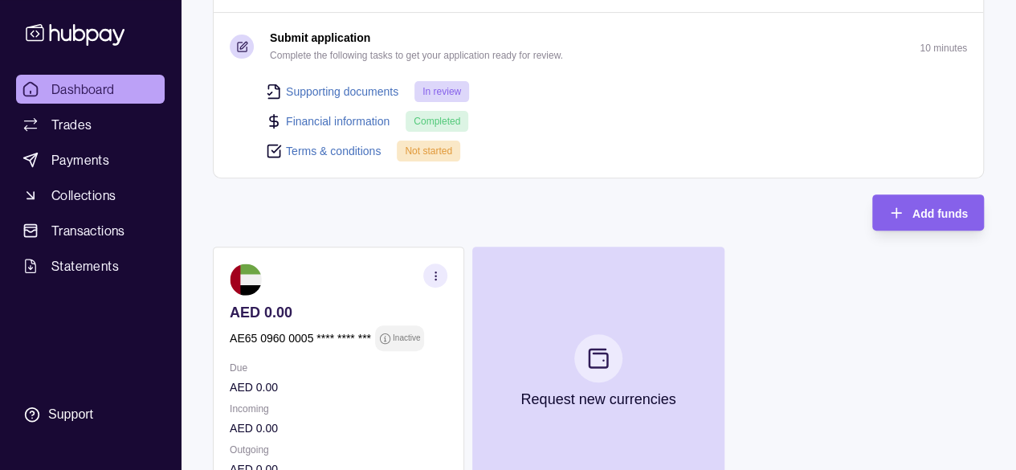
scroll to position [241, 0]
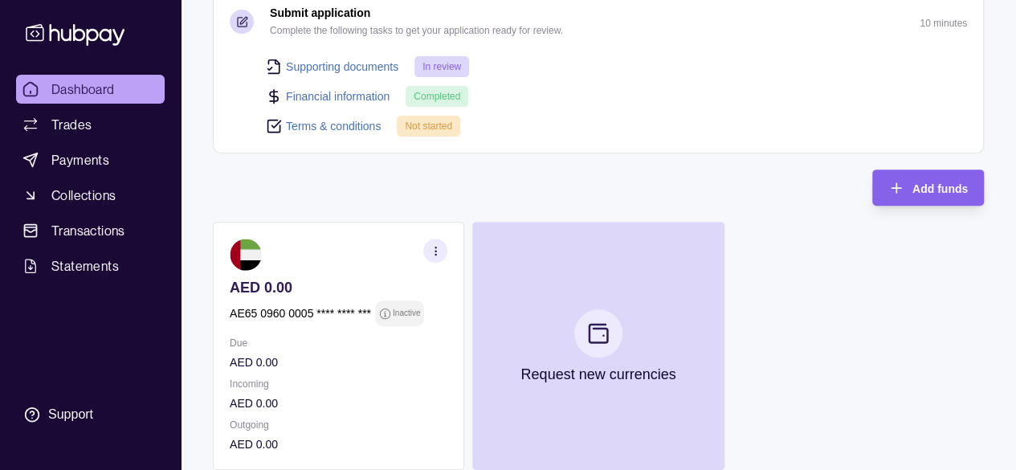
click at [323, 125] on link "Terms & conditions" at bounding box center [333, 126] width 95 height 18
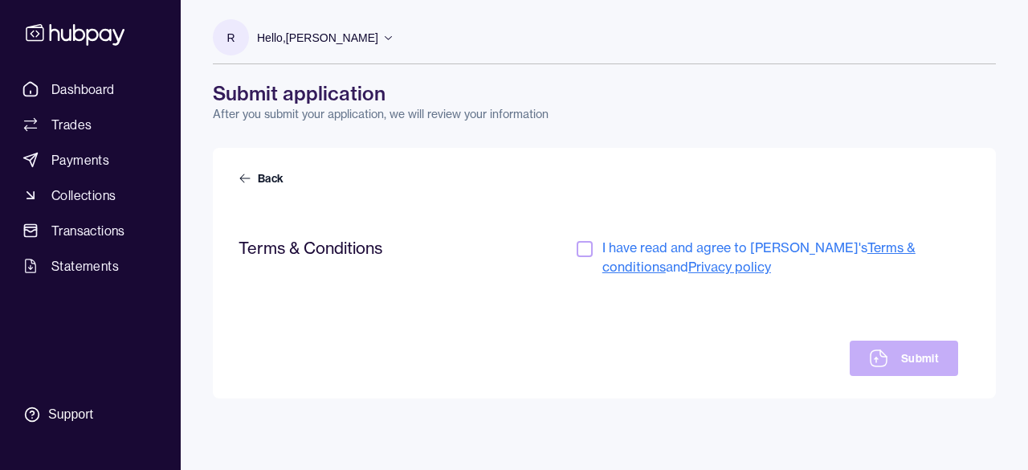
click at [578, 247] on button "button" at bounding box center [585, 249] width 16 height 16
click at [903, 355] on button "Submit" at bounding box center [904, 358] width 108 height 35
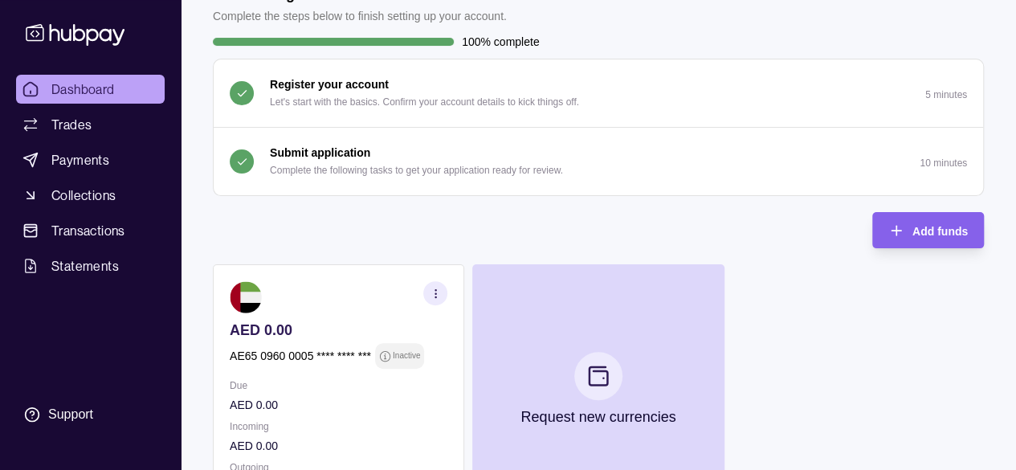
scroll to position [241, 0]
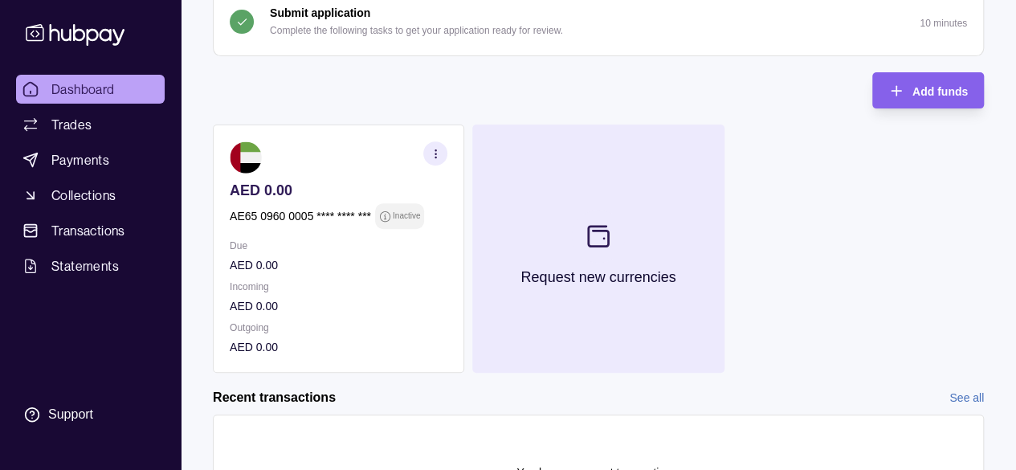
click at [607, 245] on icon at bounding box center [599, 236] width 20 height 20
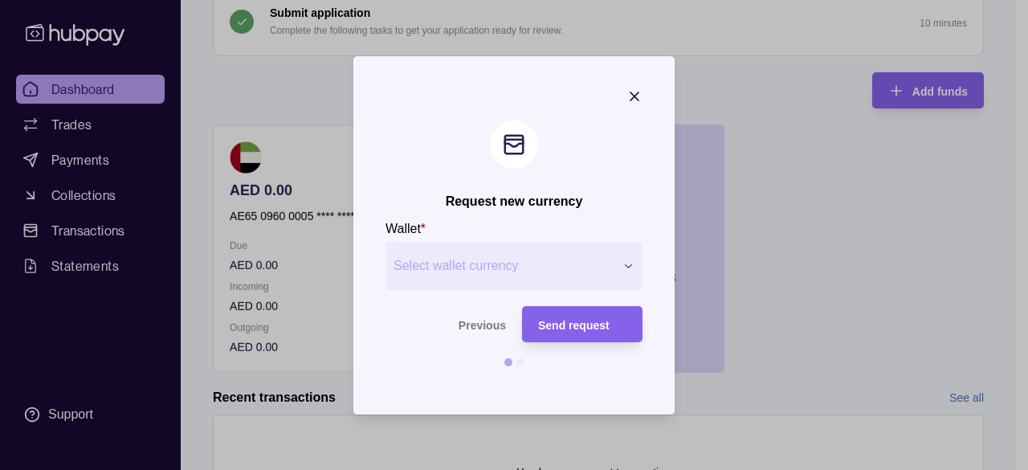
click at [611, 327] on div "Send request" at bounding box center [582, 323] width 88 height 19
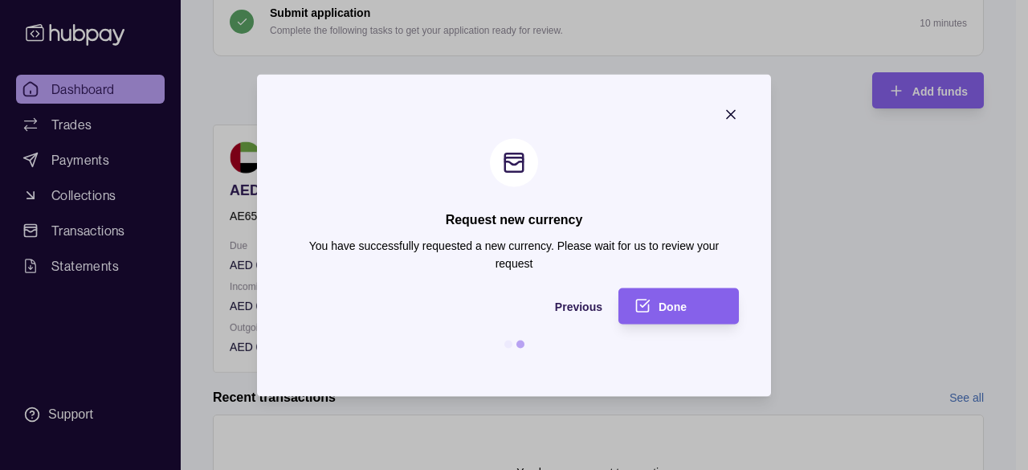
click at [737, 111] on icon "button" at bounding box center [731, 114] width 16 height 16
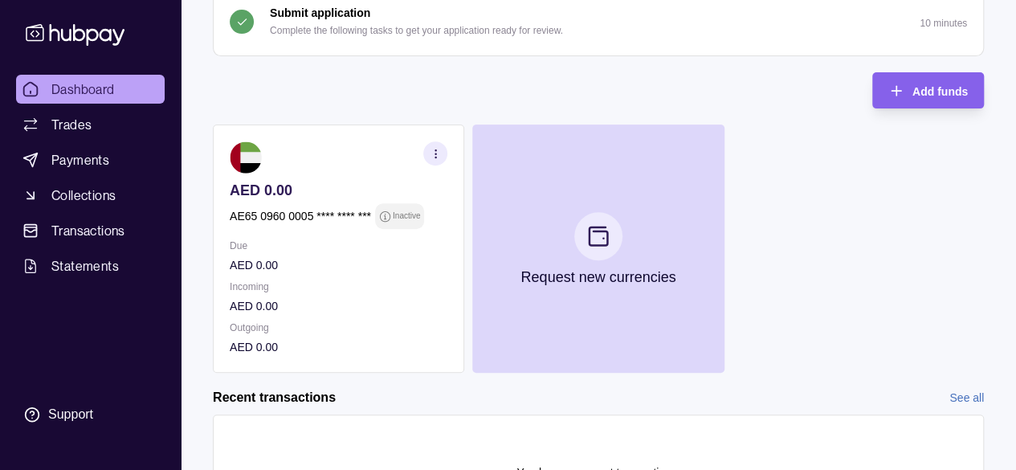
click at [413, 221] on p "Inactive" at bounding box center [406, 216] width 27 height 18
click at [98, 125] on link "Trades" at bounding box center [90, 124] width 149 height 29
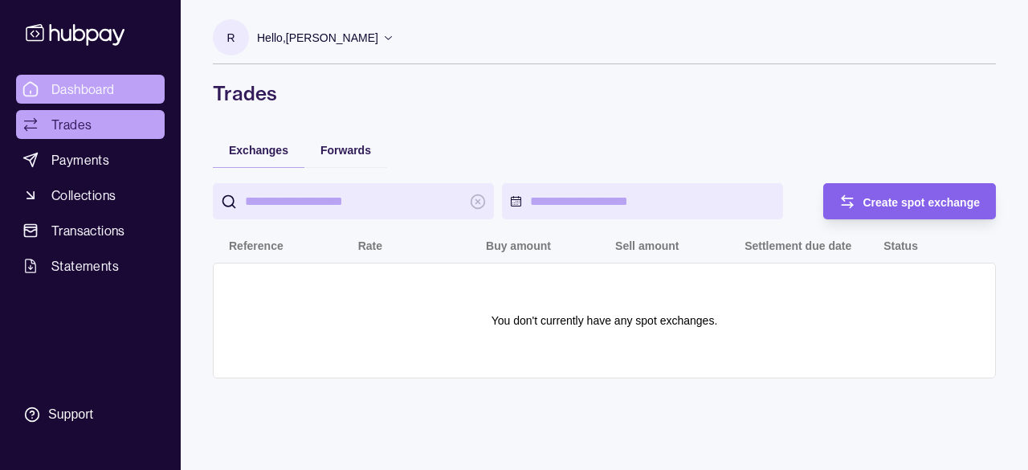
click at [86, 88] on span "Dashboard" at bounding box center [82, 89] width 63 height 19
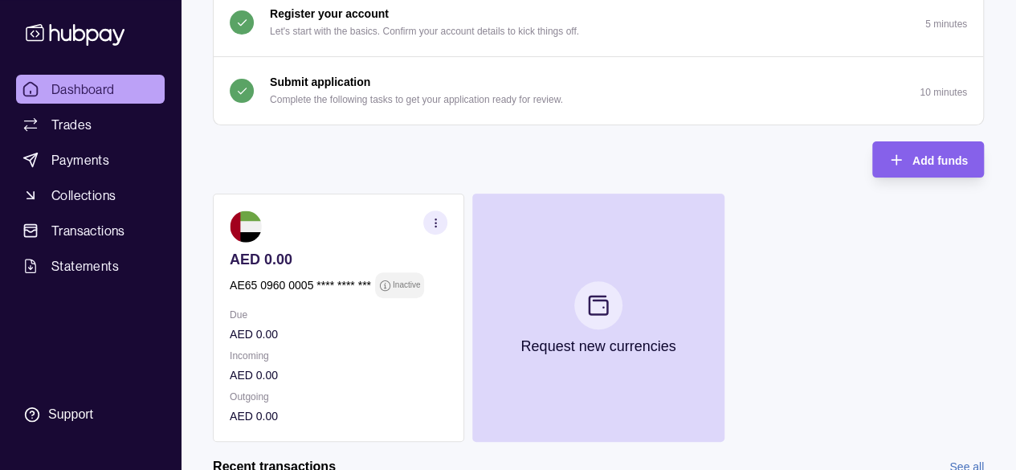
scroll to position [241, 0]
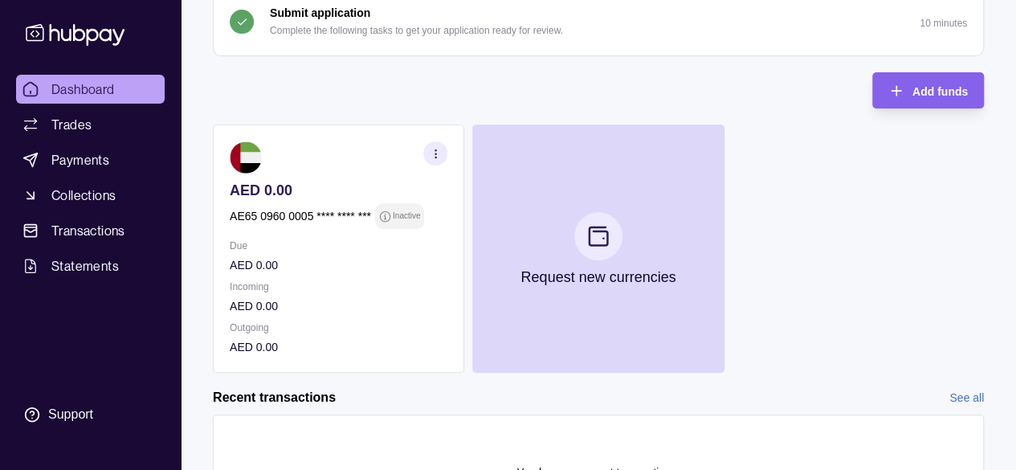
click at [401, 211] on p "Inactive" at bounding box center [406, 216] width 27 height 18
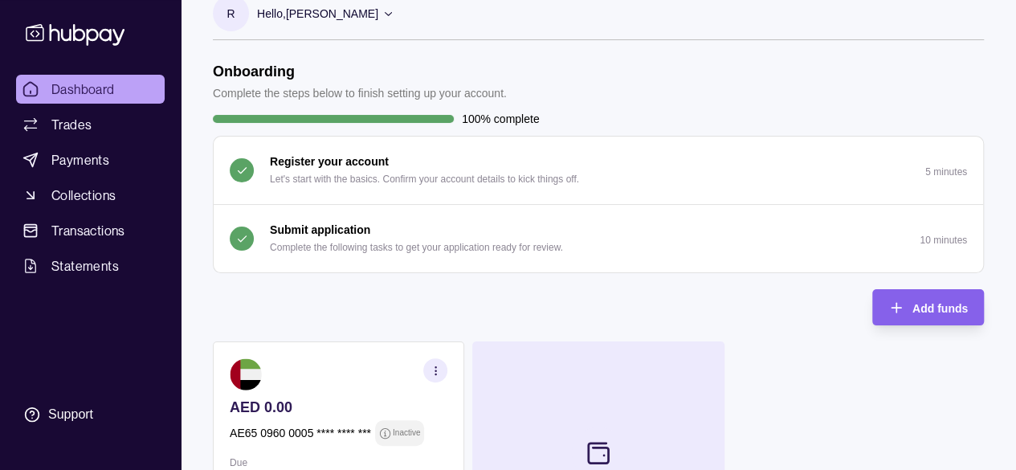
scroll to position [0, 0]
